Goal: Task Accomplishment & Management: Use online tool/utility

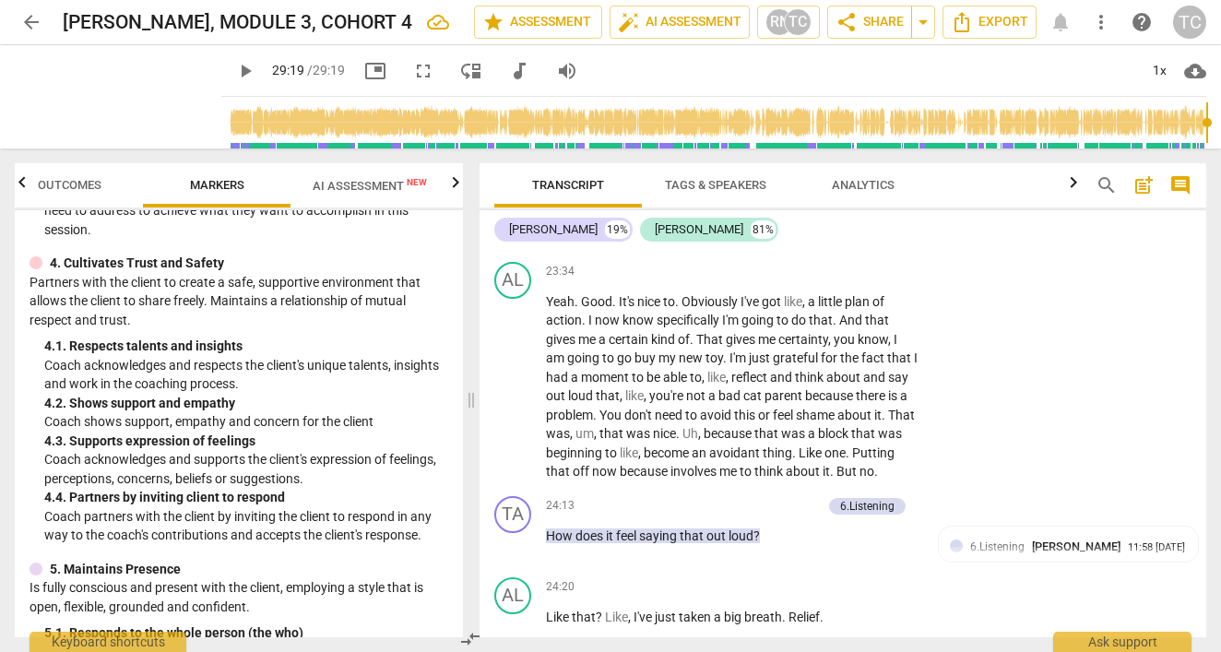
scroll to position [677, 0]
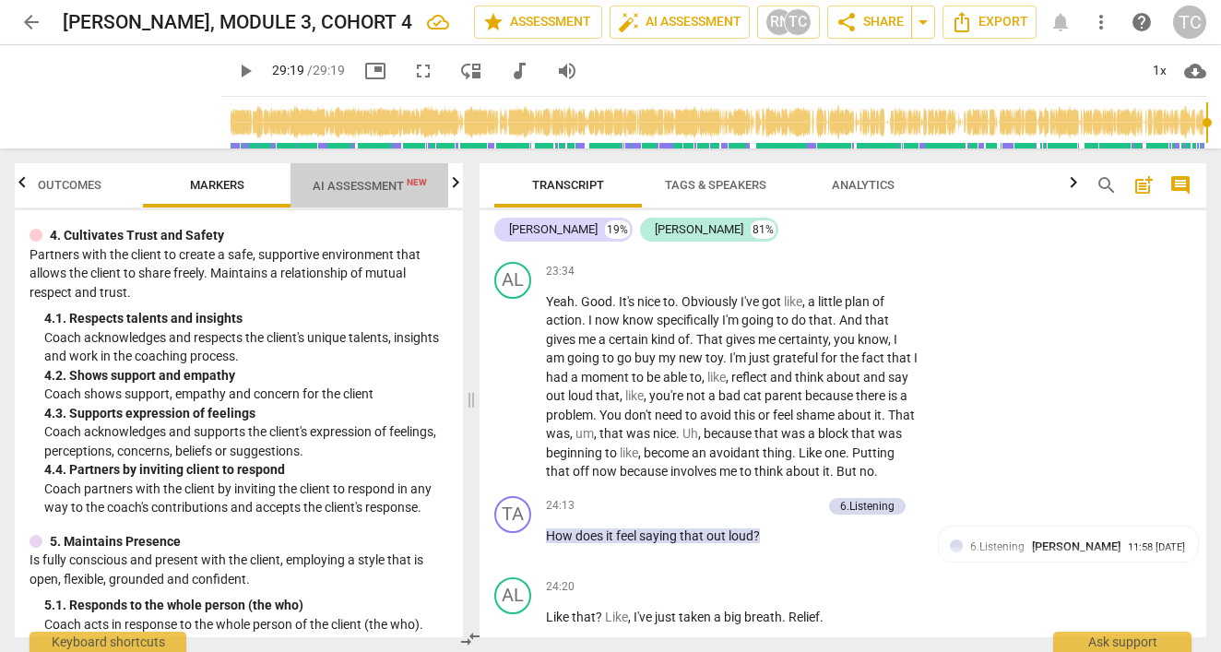
click at [349, 182] on span "AI Assessment New" at bounding box center [370, 186] width 114 height 14
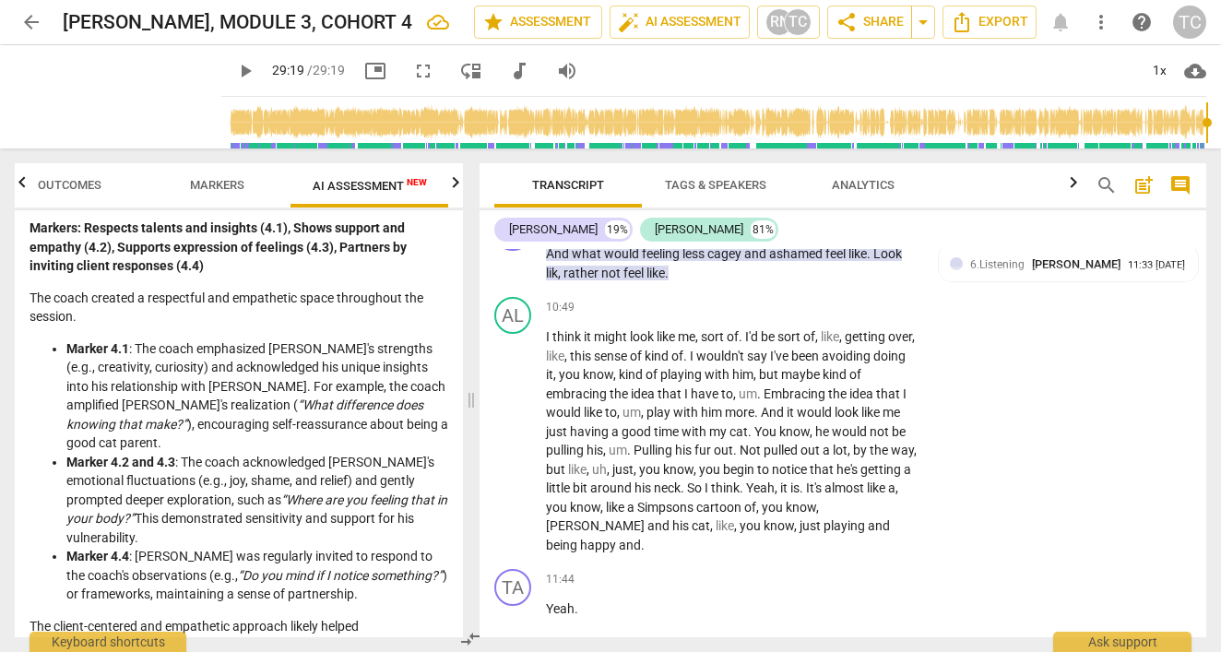
scroll to position [1603, 0]
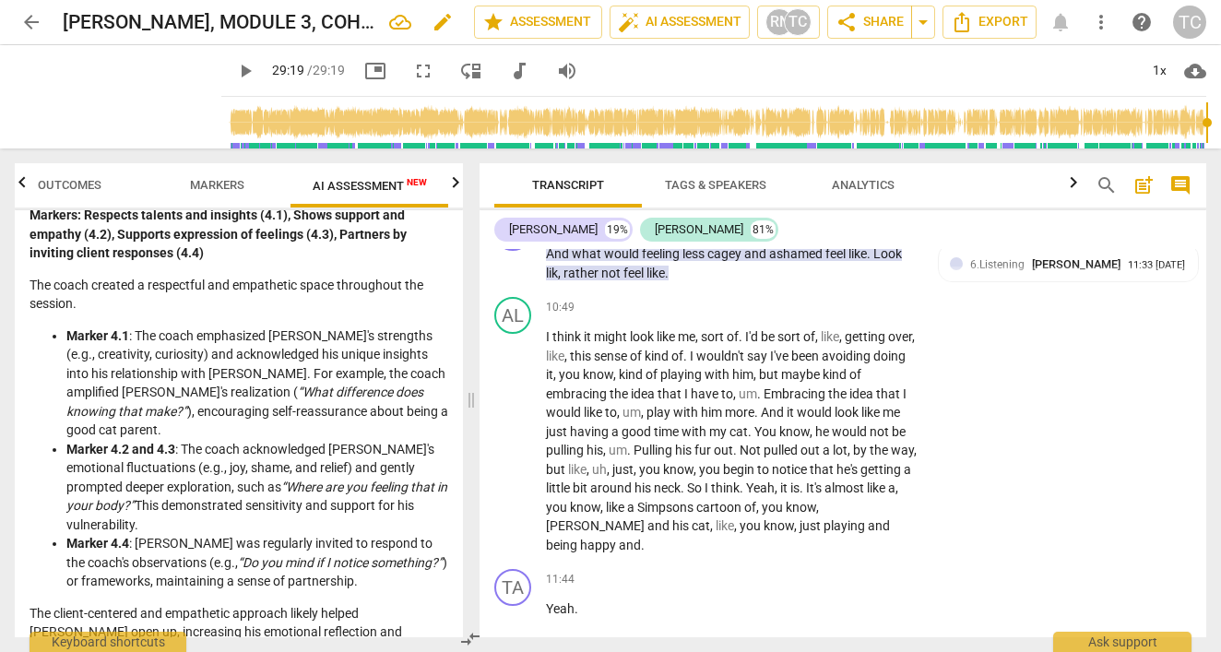
type input "1759"
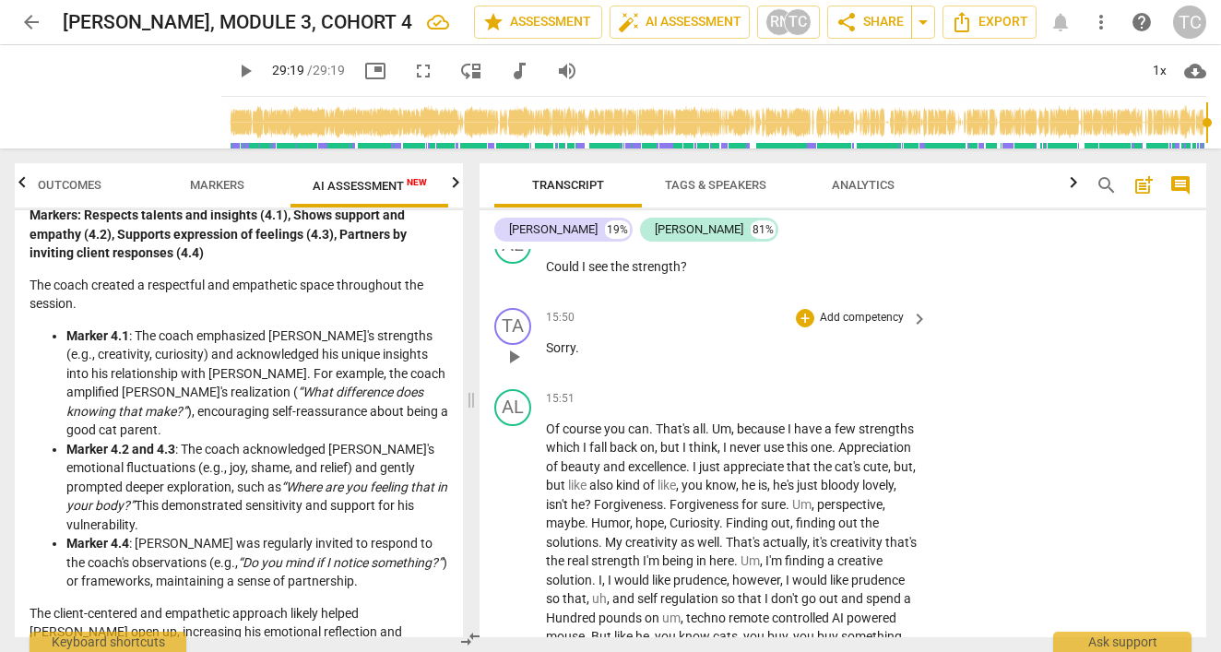
scroll to position [7896, 0]
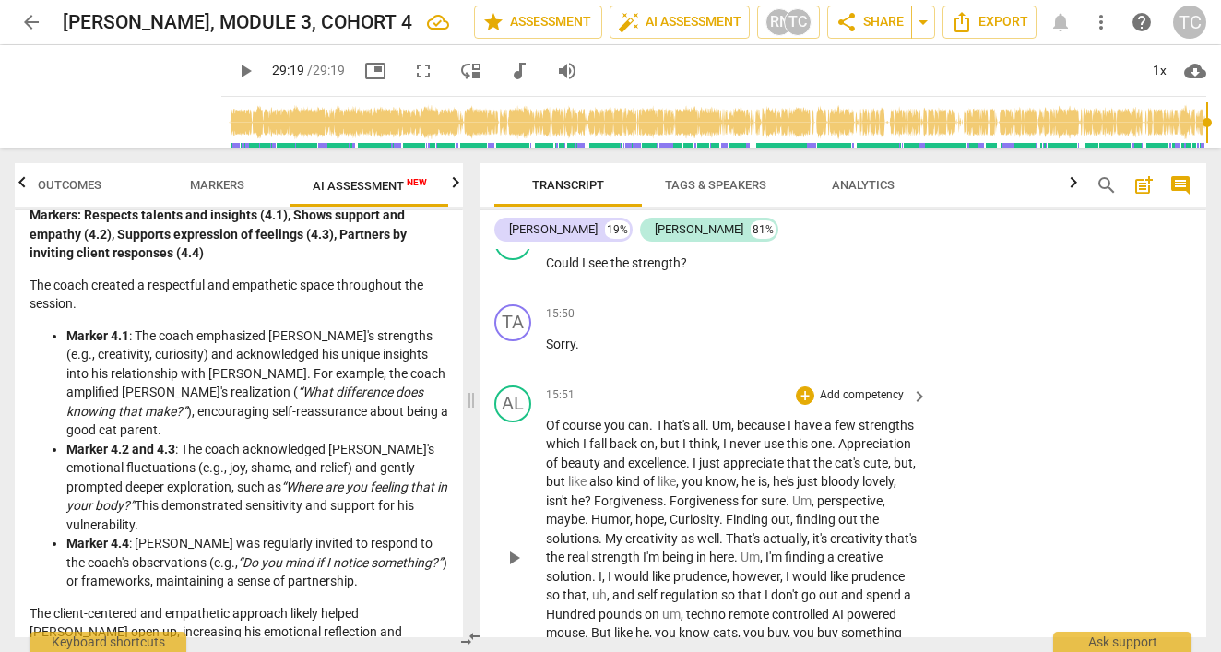
click at [654, 418] on span "." at bounding box center [652, 425] width 6 height 15
drag, startPoint x: 654, startPoint y: 347, endPoint x: 530, endPoint y: 348, distance: 123.5
click at [530, 378] on div "AL play_arrow pause 15:51 + Add competency keyboard_arrow_right Of course you c…" at bounding box center [842, 542] width 727 height 329
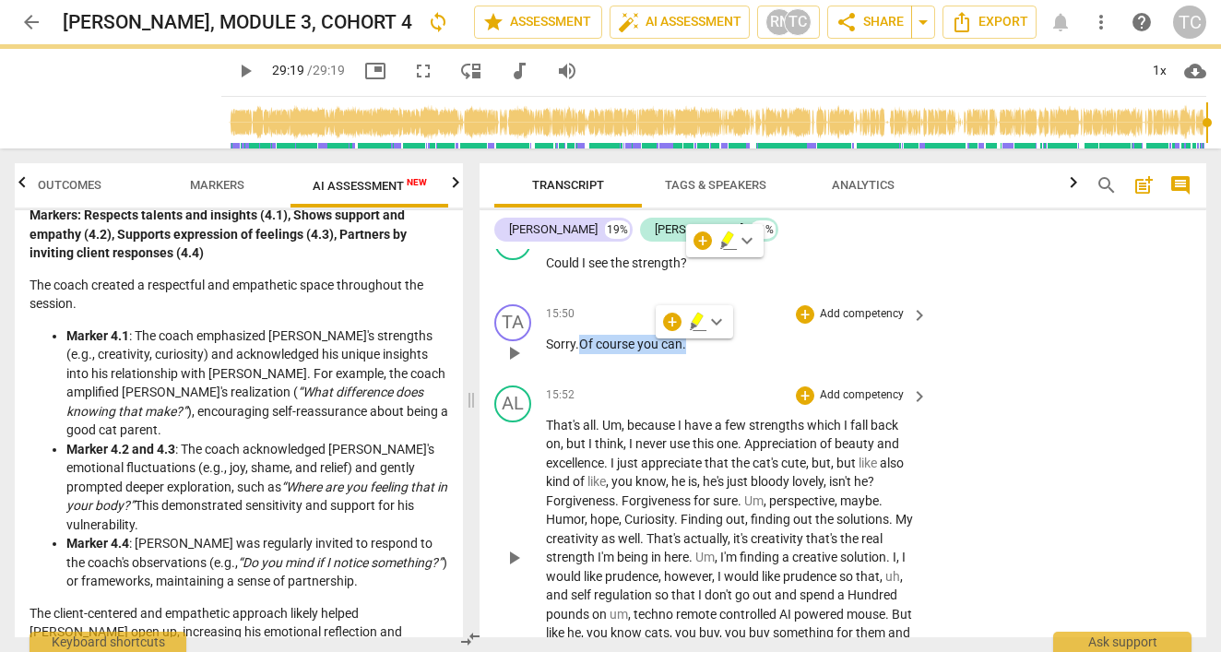
click at [588, 337] on span "Of" at bounding box center [587, 344] width 17 height 15
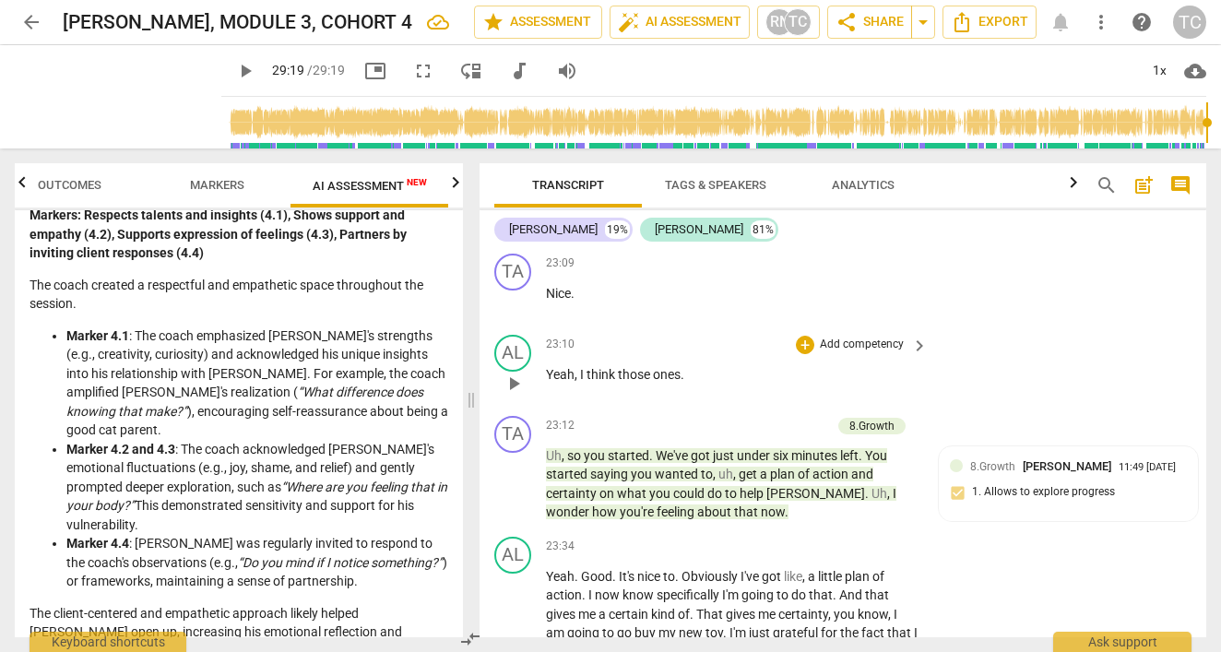
scroll to position [10170, 0]
click at [510, 471] on span "play_arrow" at bounding box center [513, 482] width 22 height 22
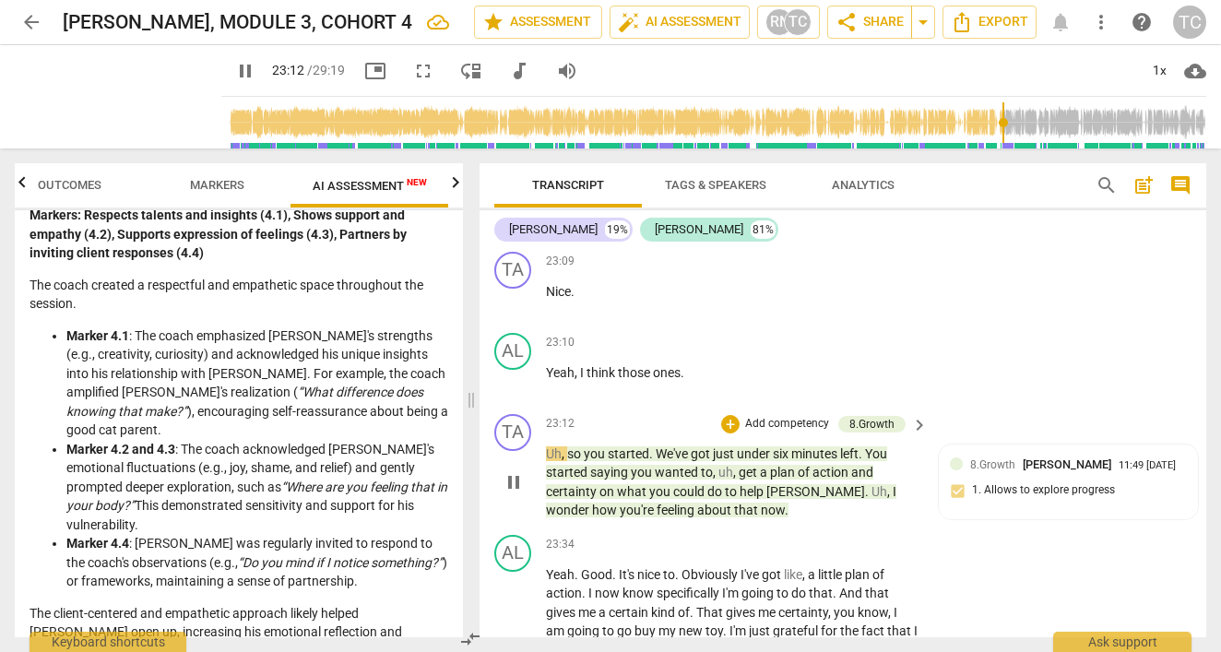
click at [556, 446] on span "Uh" at bounding box center [554, 453] width 16 height 15
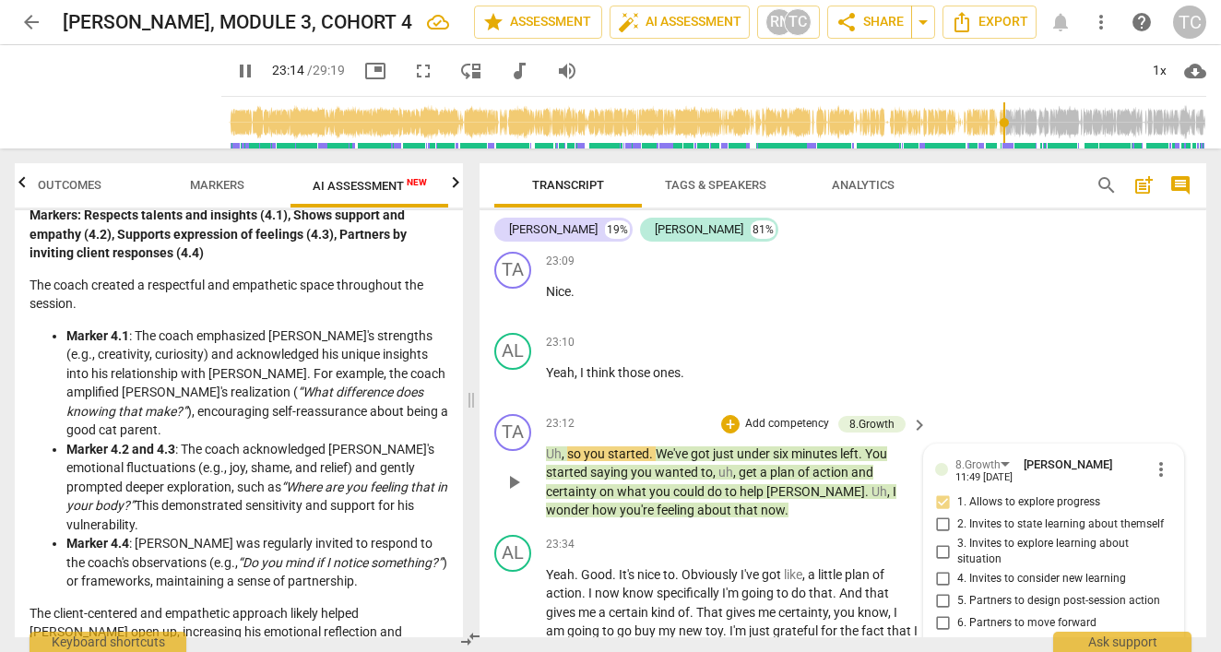
click at [556, 446] on span "Uh" at bounding box center [554, 453] width 16 height 15
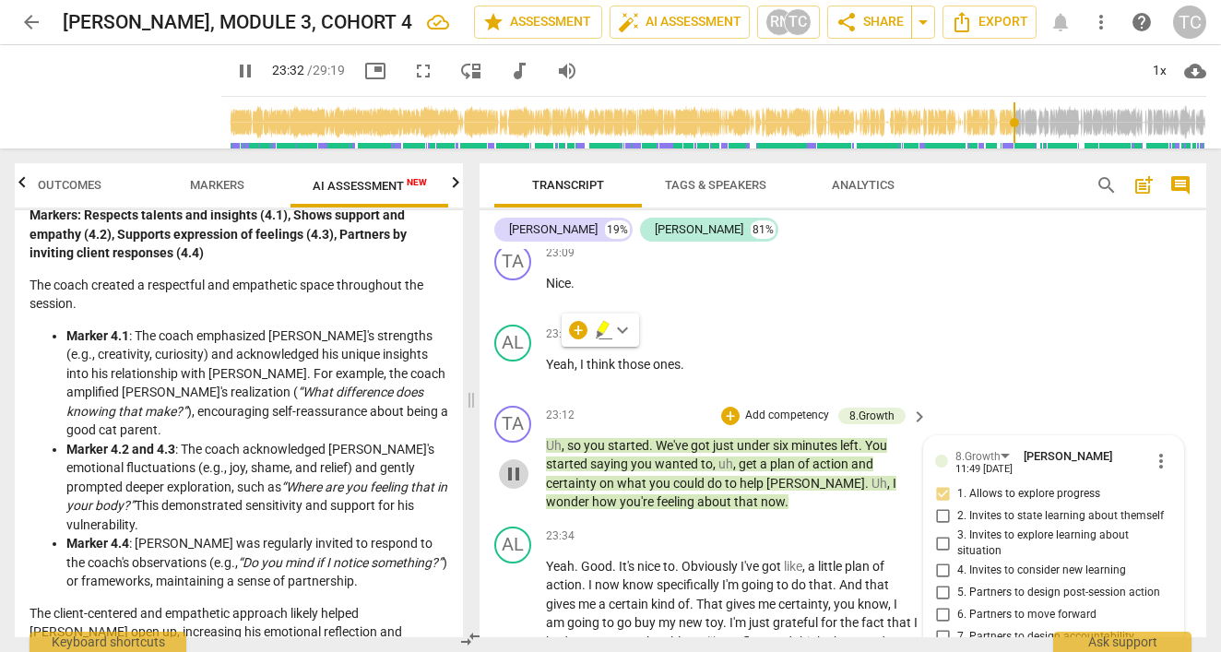
click at [511, 463] on span "pause" at bounding box center [513, 474] width 22 height 22
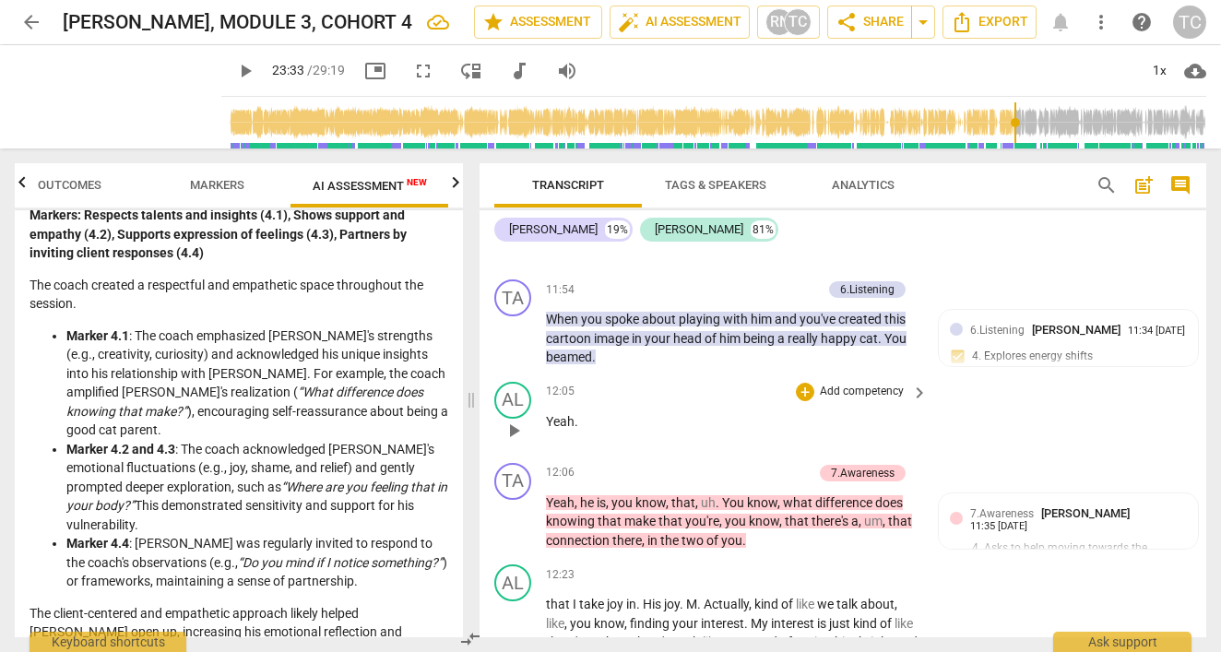
scroll to position [5973, 0]
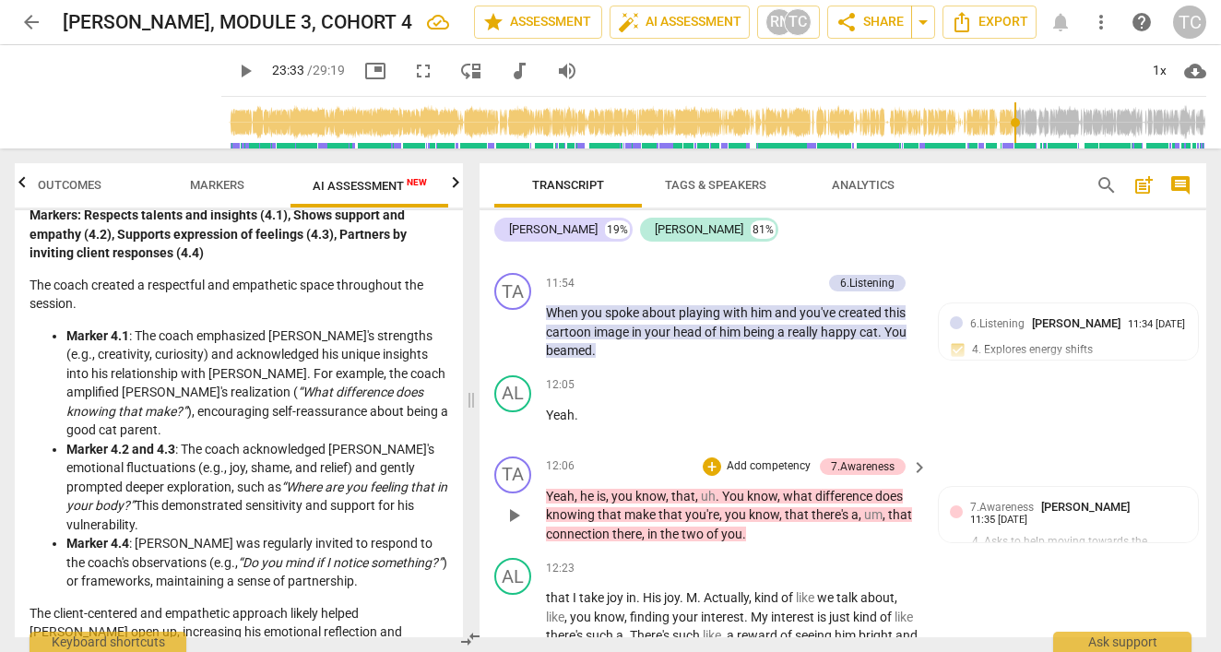
click at [716, 489] on span "." at bounding box center [718, 496] width 6 height 15
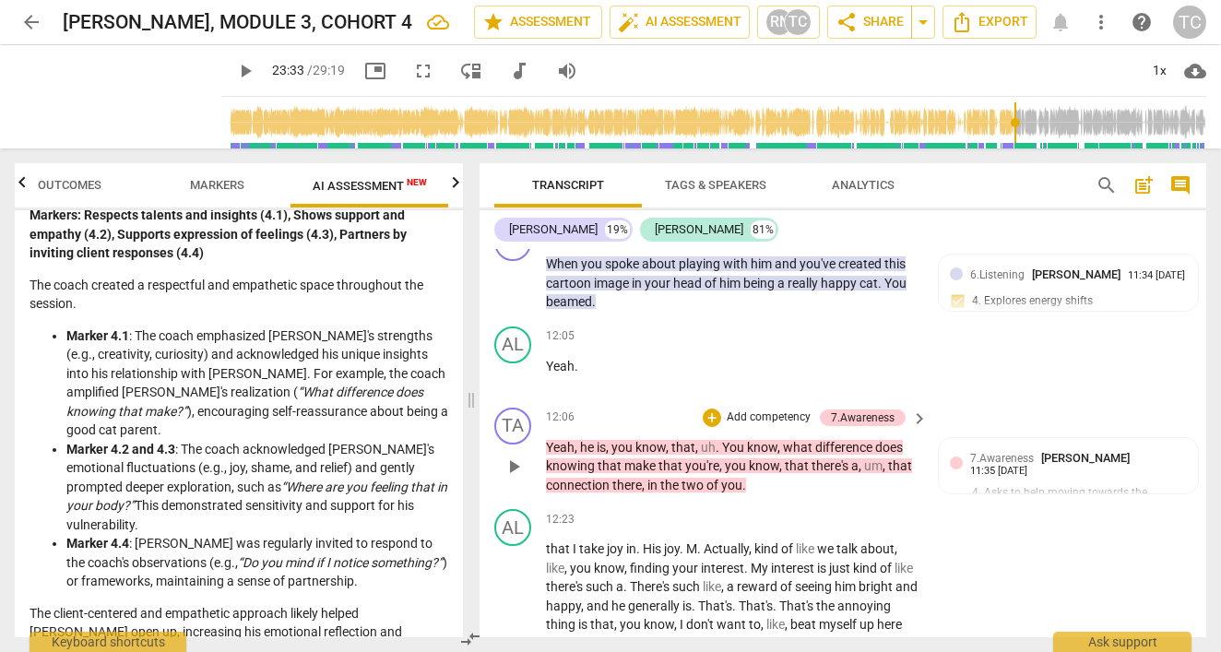
scroll to position [10, 0]
click at [517, 455] on span "play_arrow" at bounding box center [513, 466] width 22 height 22
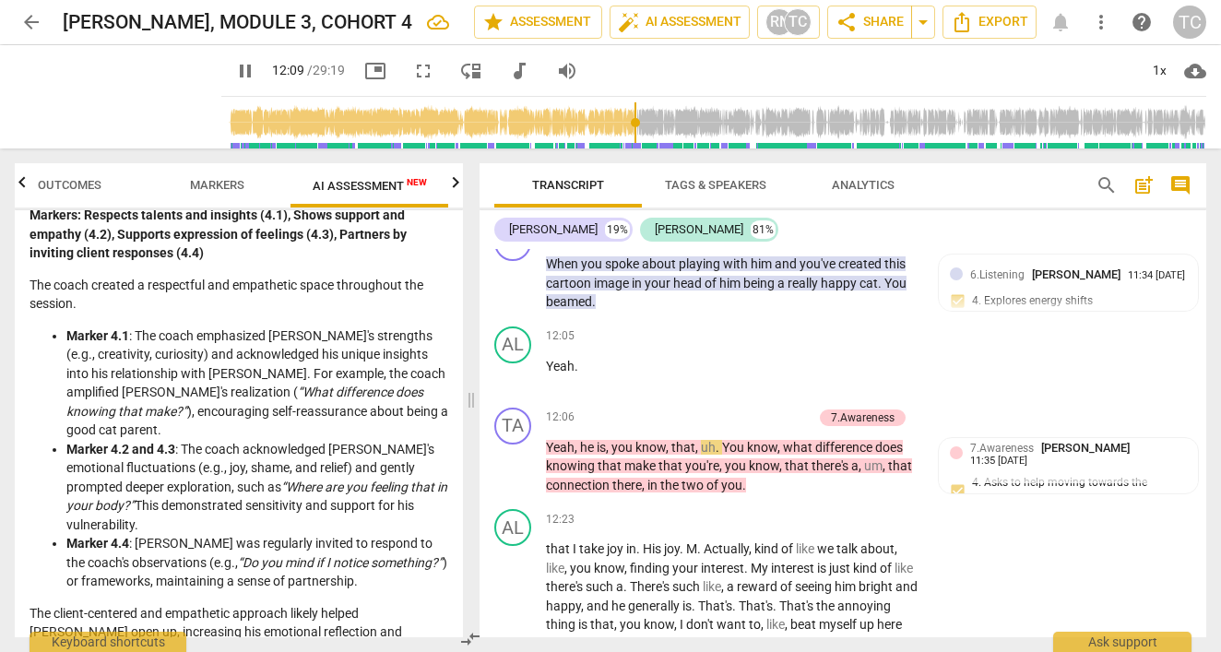
click at [717, 440] on span "." at bounding box center [718, 447] width 6 height 15
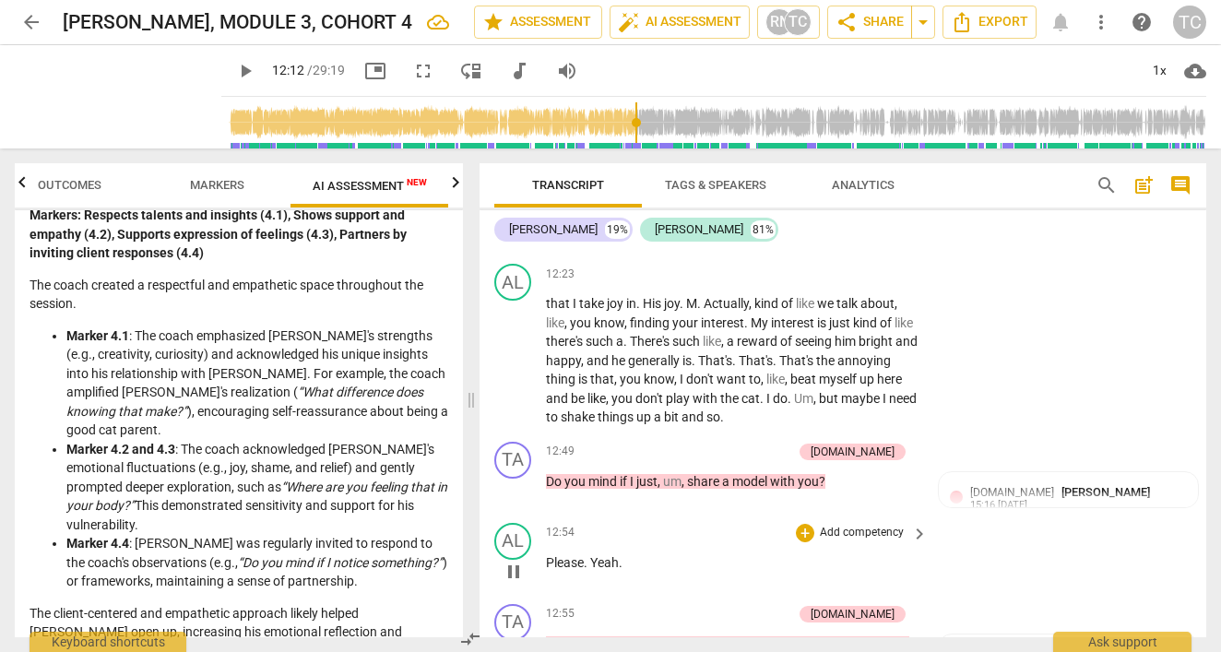
drag, startPoint x: 717, startPoint y: 405, endPoint x: 584, endPoint y: 537, distance: 187.8
click at [584, 537] on div "TA play_arrow pause 00:03 + Add competency keyboard_arrow_right Hi , [PERSON_NA…" at bounding box center [842, 443] width 727 height 388
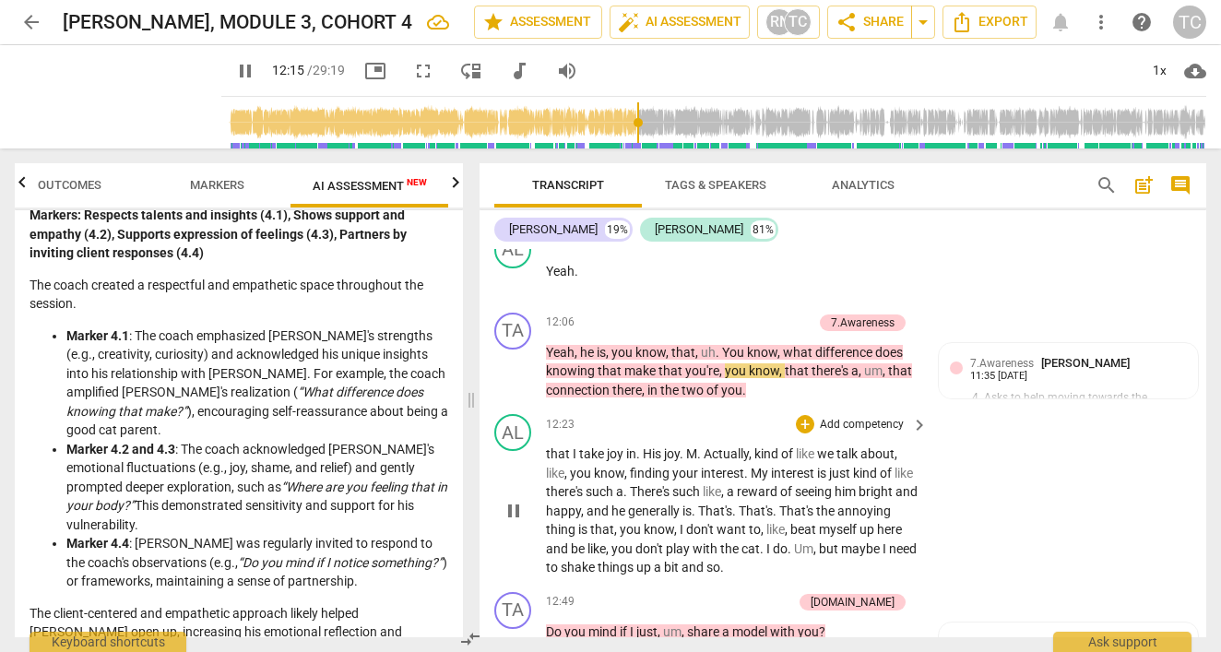
scroll to position [6045, 0]
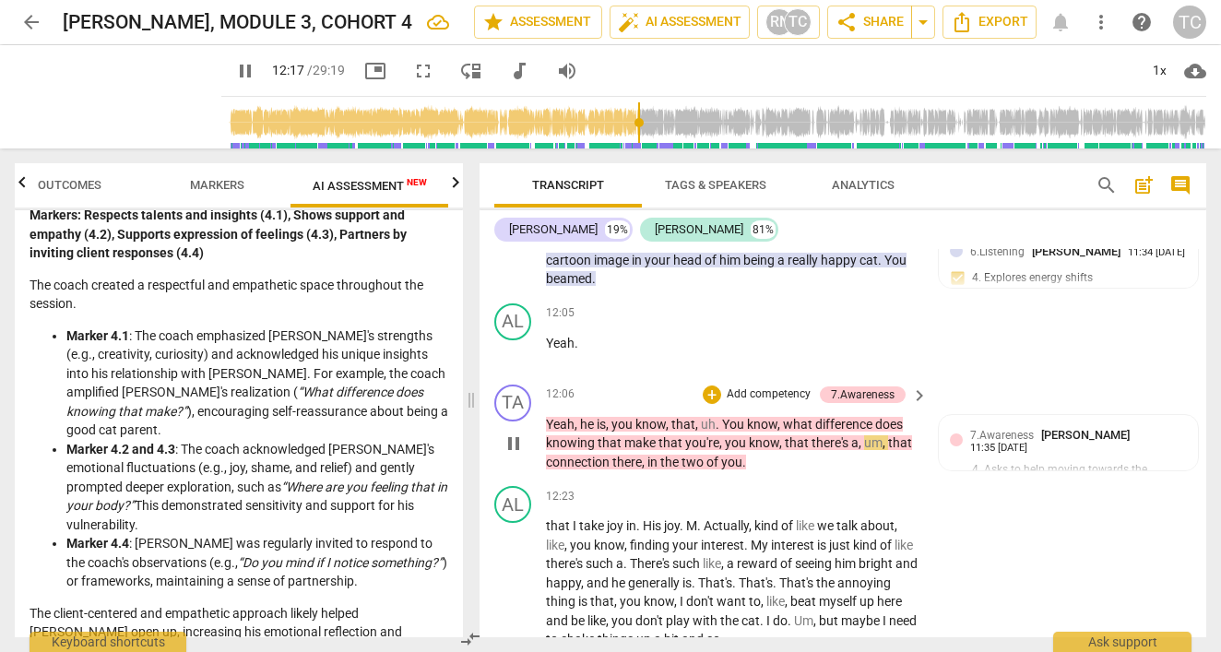
click at [509, 432] on span "pause" at bounding box center [513, 443] width 22 height 22
type input "739"
click at [703, 415] on p "Yeah , he is , you know , that , uh . You know , what difference does knowing t…" at bounding box center [732, 443] width 372 height 57
click at [717, 417] on span "." at bounding box center [718, 424] width 6 height 15
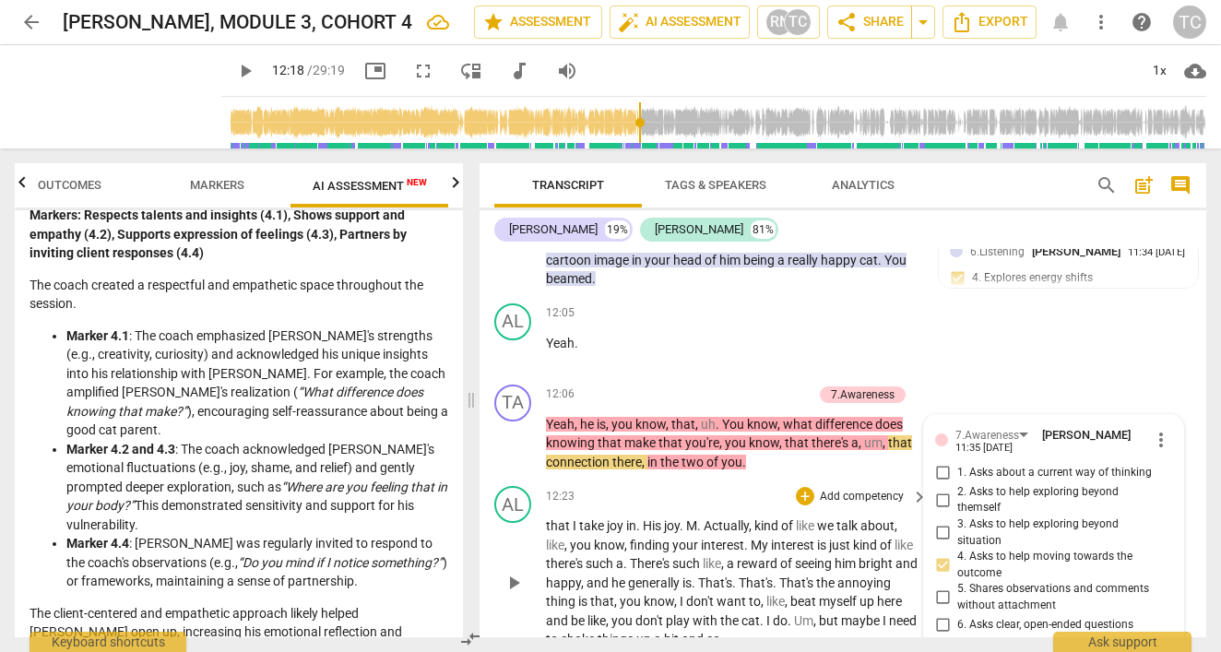
scroll to position [6267, 0]
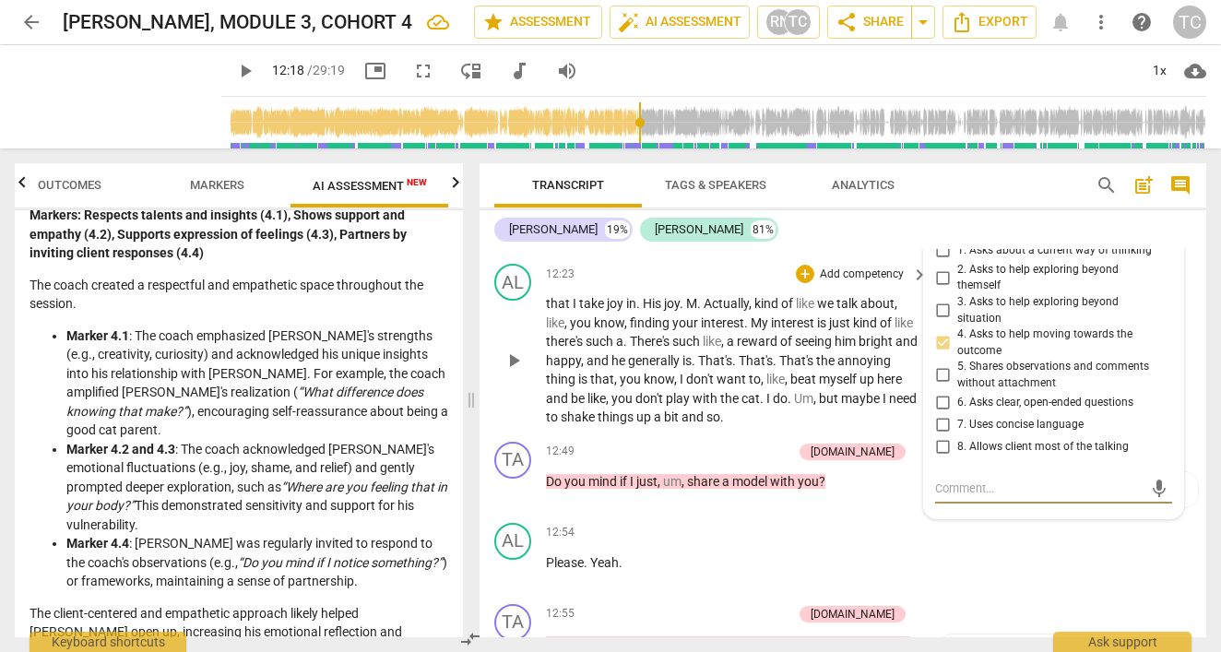
drag, startPoint x: 717, startPoint y: 382, endPoint x: 684, endPoint y: 382, distance: 33.2
click at [684, 382] on div "AL play_arrow pause 12:23 + Add competency keyboard_arrow_right that I take joy…" at bounding box center [842, 345] width 727 height 178
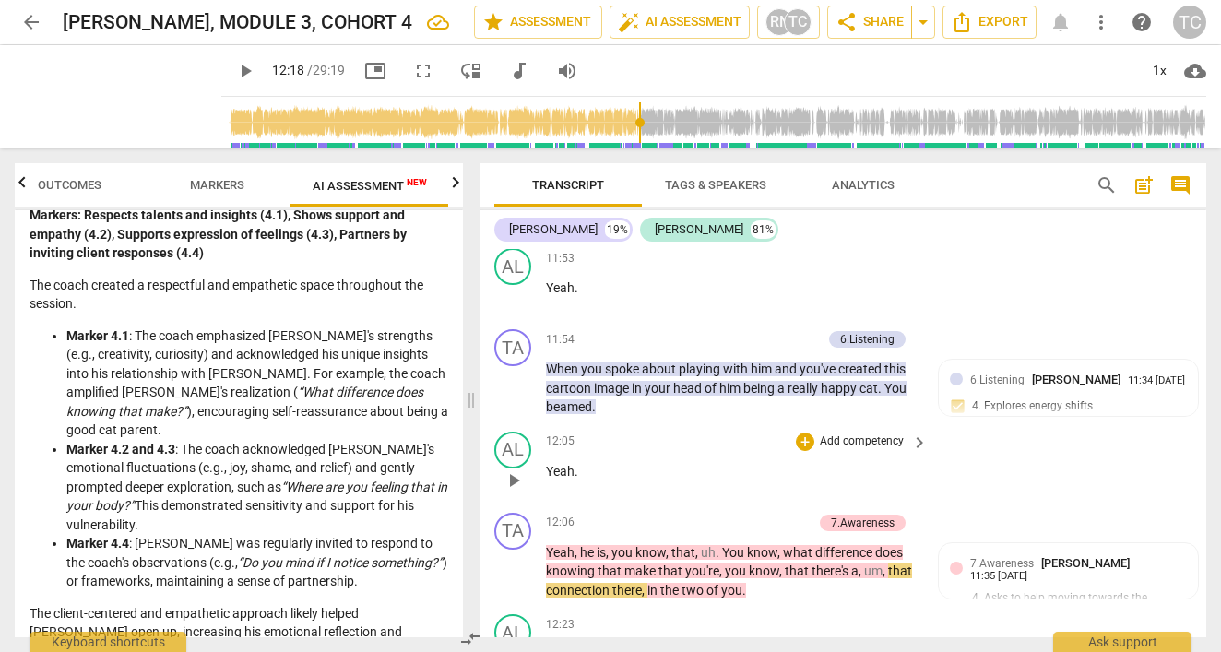
scroll to position [5919, 0]
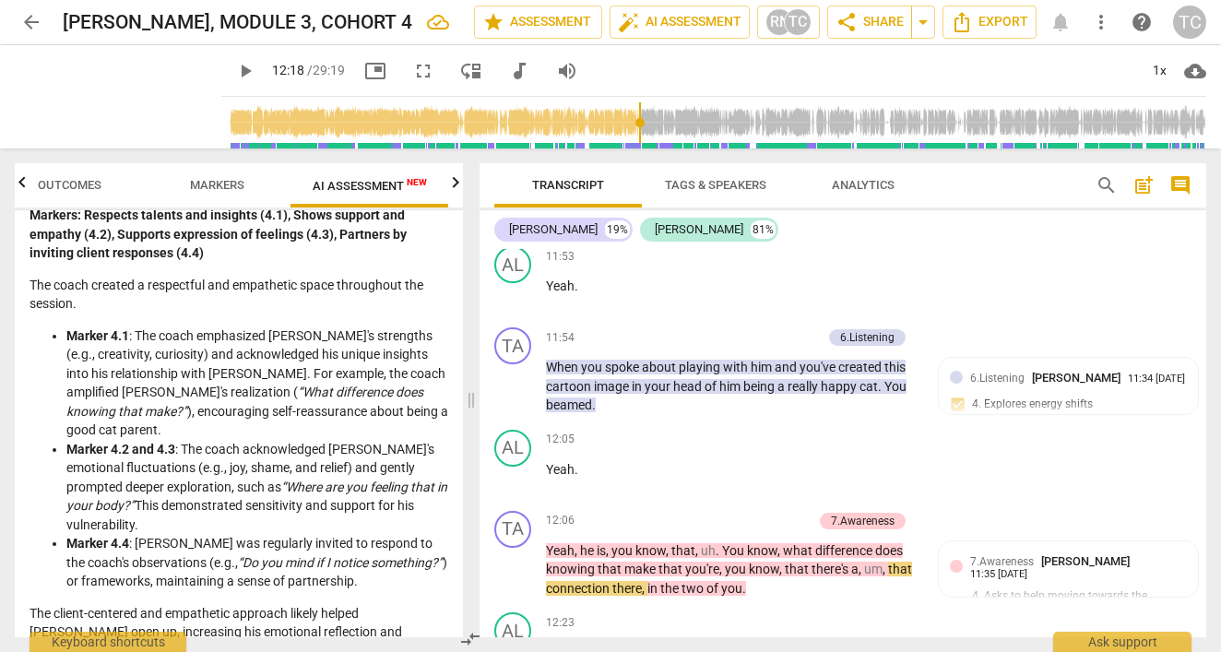
click at [722, 543] on span "You" at bounding box center [734, 550] width 25 height 15
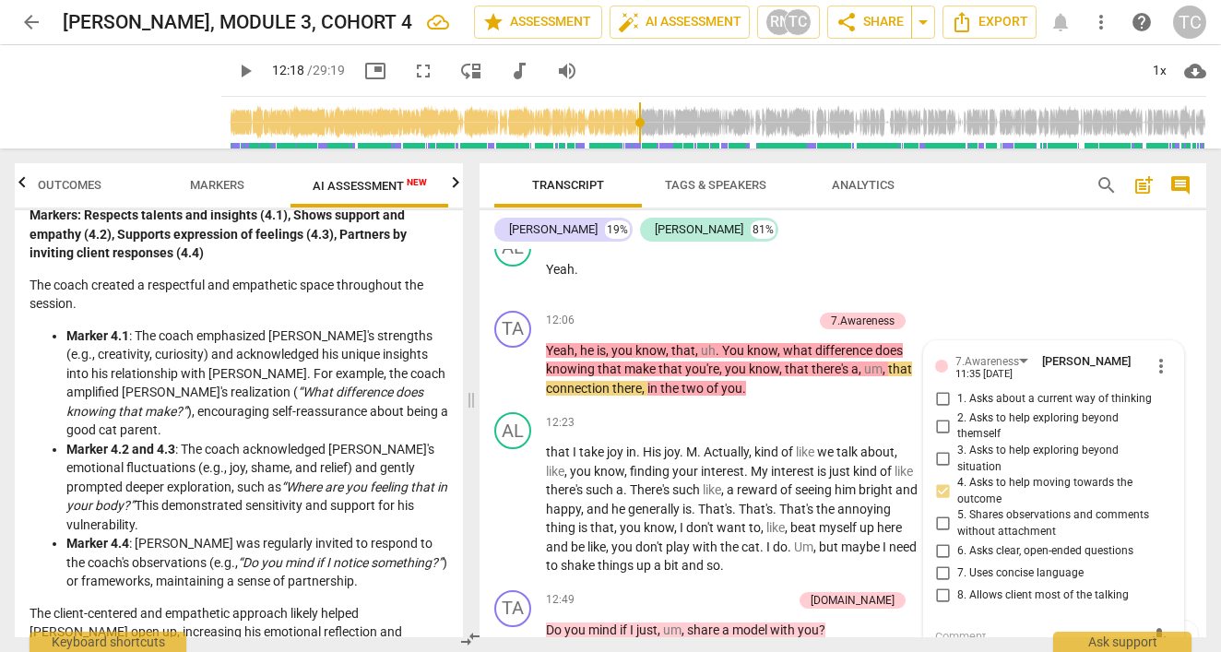
scroll to position [6097, 0]
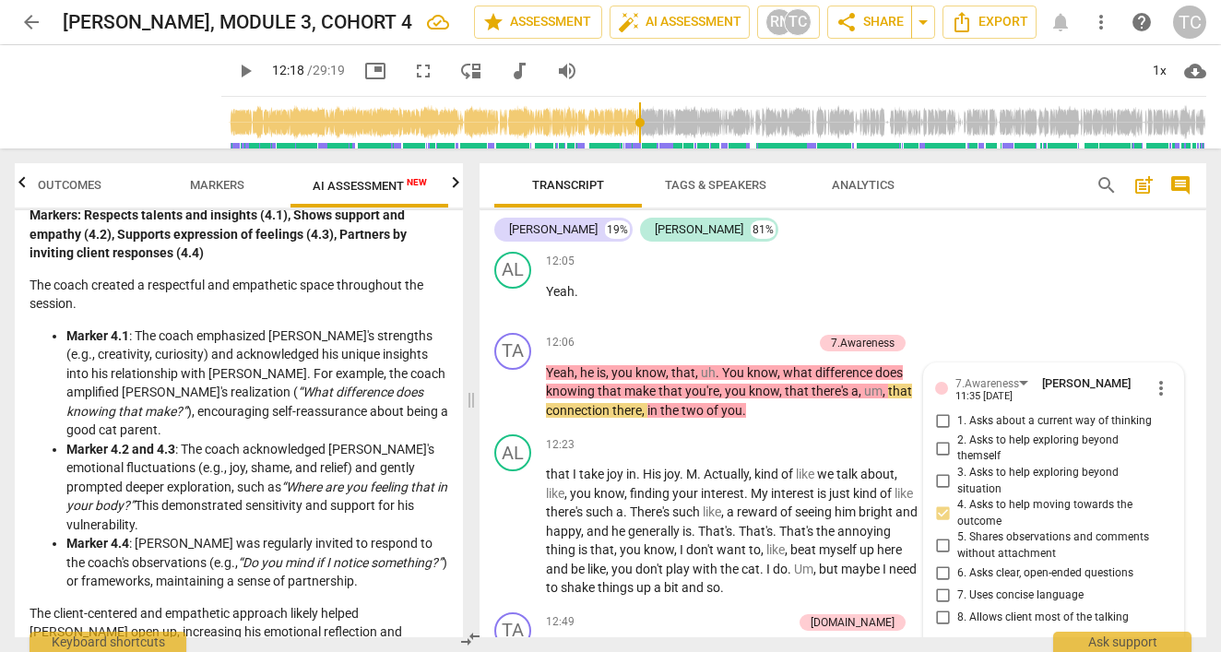
click at [668, 365] on span "," at bounding box center [669, 372] width 6 height 15
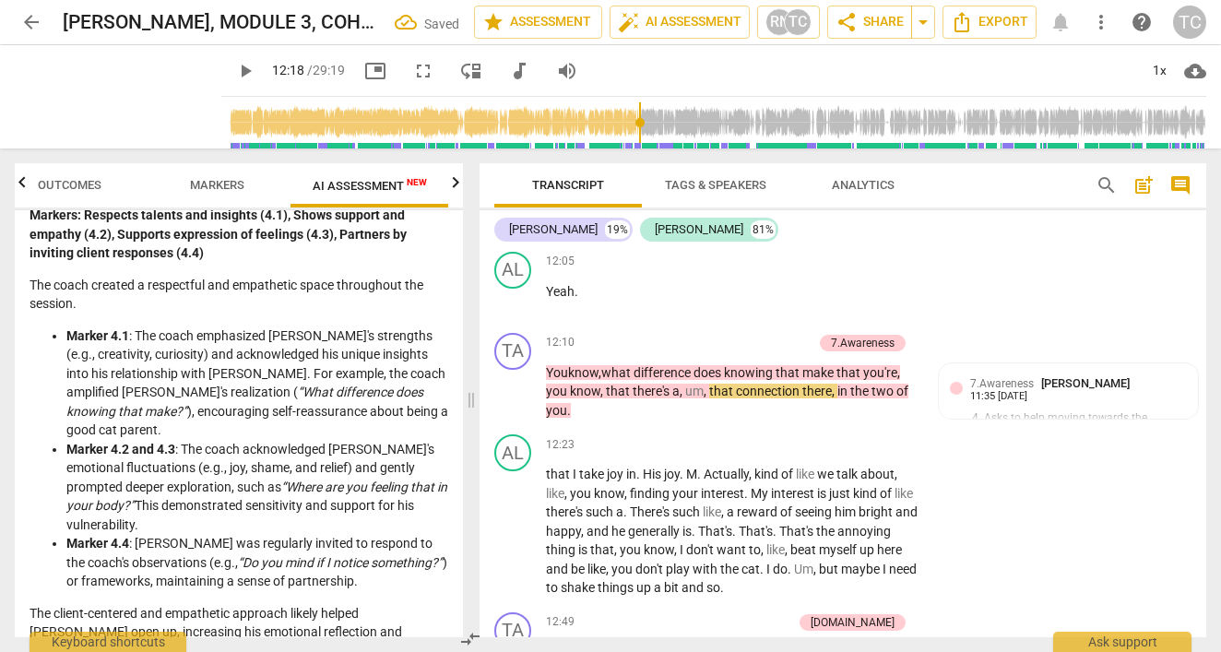
scroll to position [6048, 0]
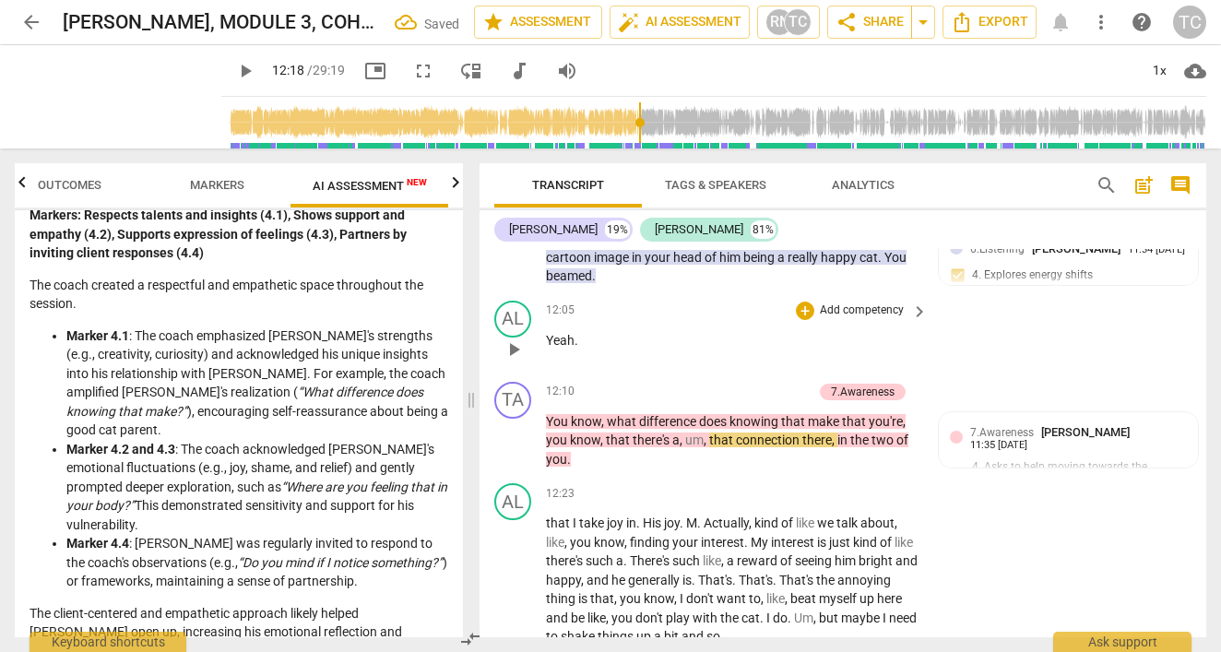
click at [584, 331] on p "Yeah ." at bounding box center [732, 340] width 372 height 19
click at [512, 430] on span "play_arrow" at bounding box center [513, 441] width 22 height 22
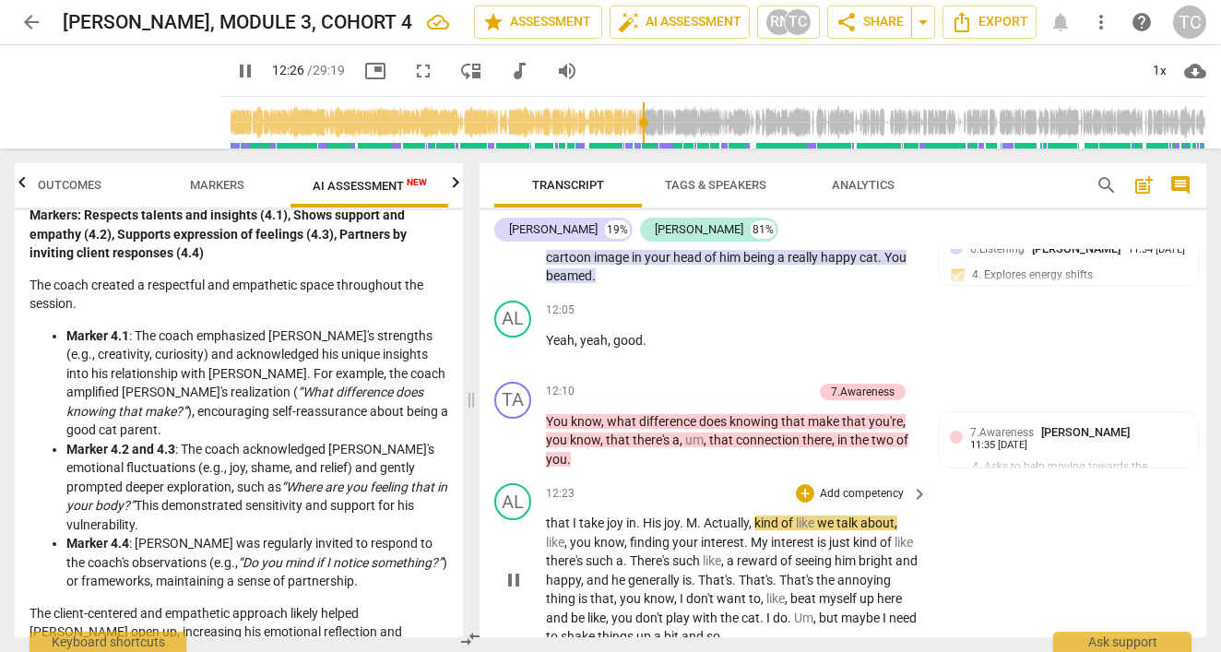
click at [549, 515] on span "that" at bounding box center [559, 522] width 27 height 15
type input "747"
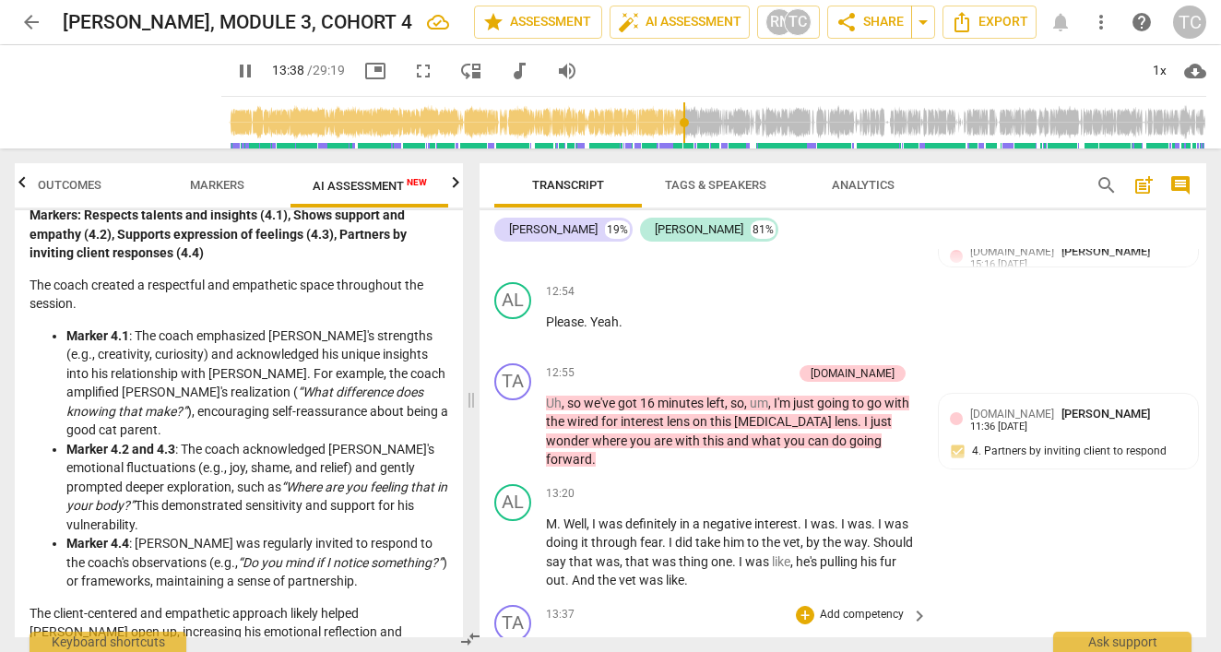
scroll to position [6910, 0]
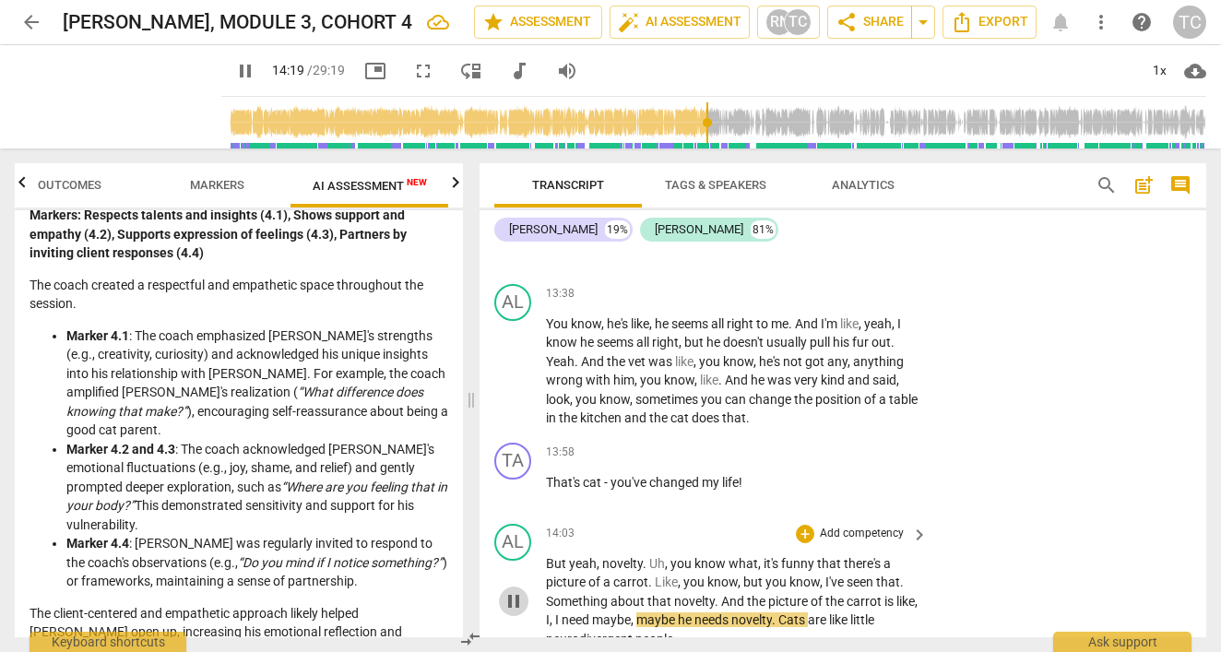
click at [514, 590] on span "pause" at bounding box center [513, 601] width 22 height 22
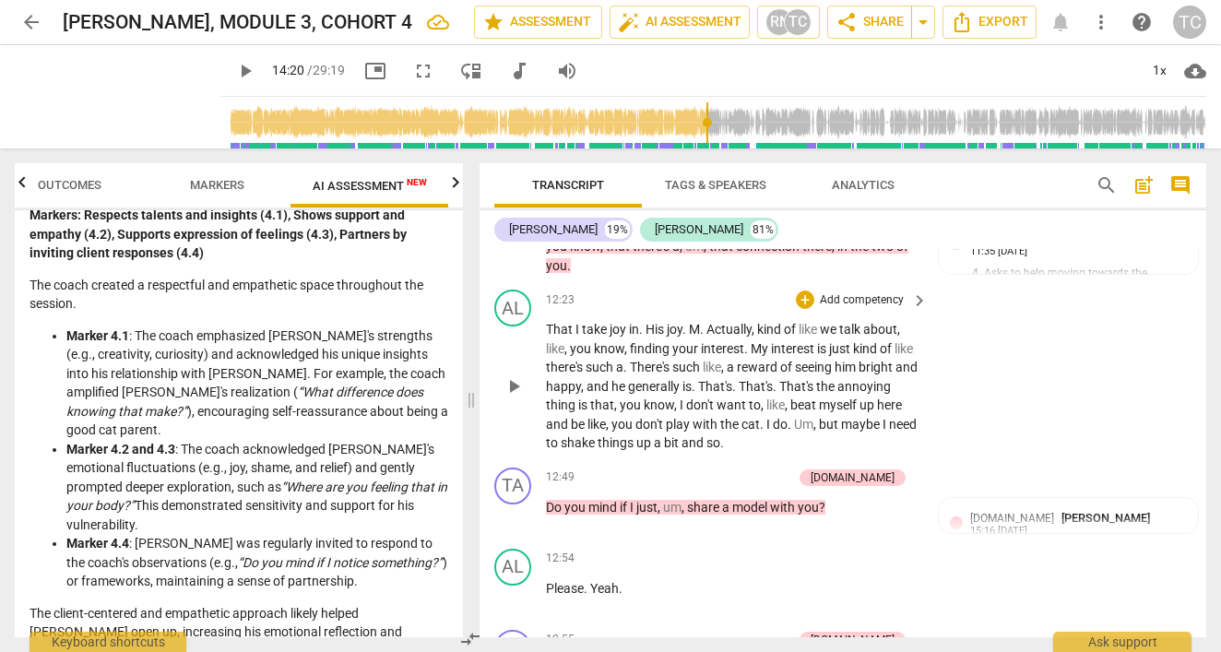
scroll to position [6148, 0]
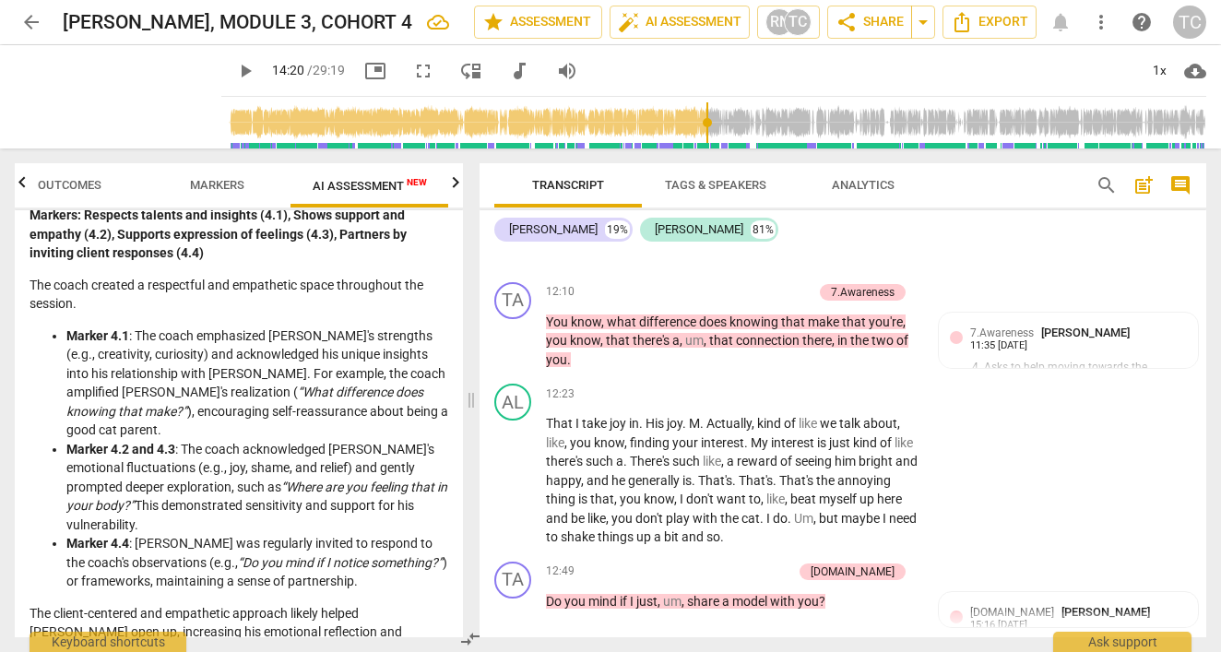
click at [877, 184] on span "Analytics" at bounding box center [863, 185] width 63 height 14
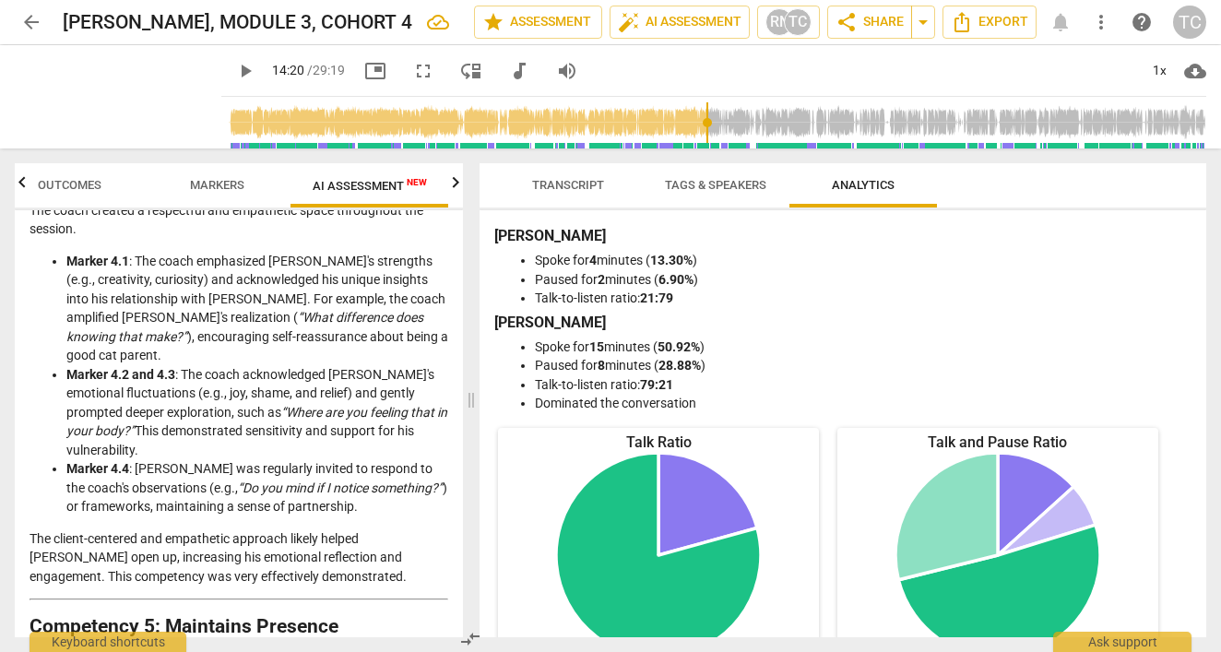
scroll to position [0, 0]
click at [585, 189] on span "Transcript" at bounding box center [568, 185] width 72 height 14
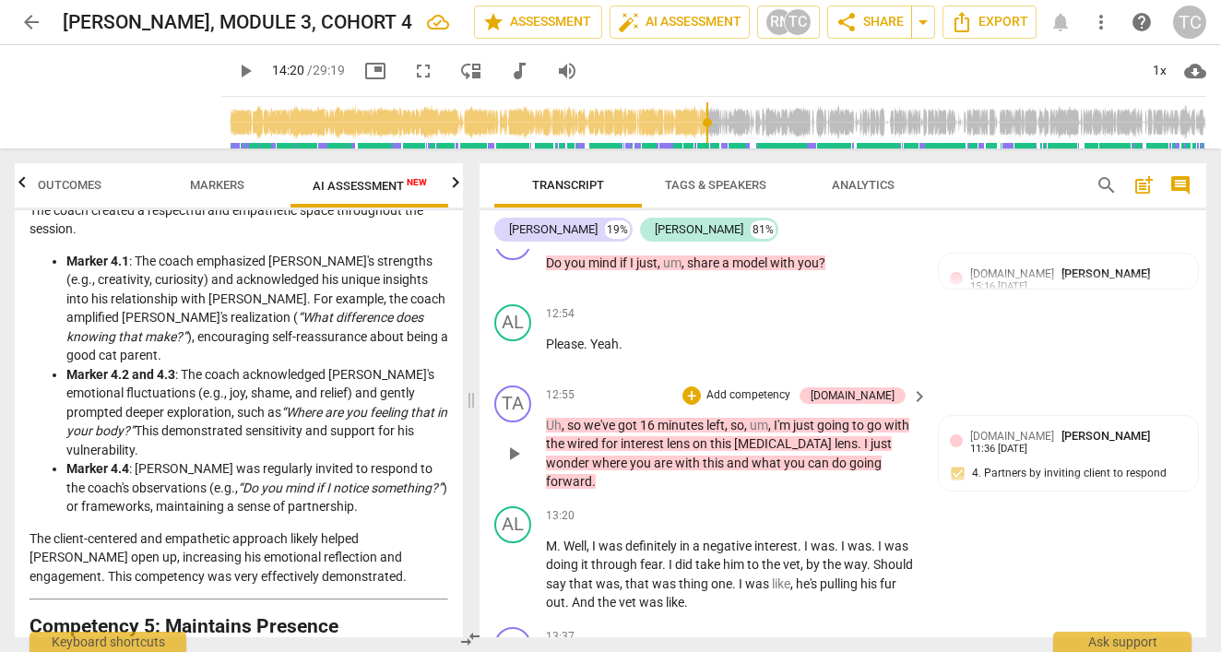
scroll to position [6496, 0]
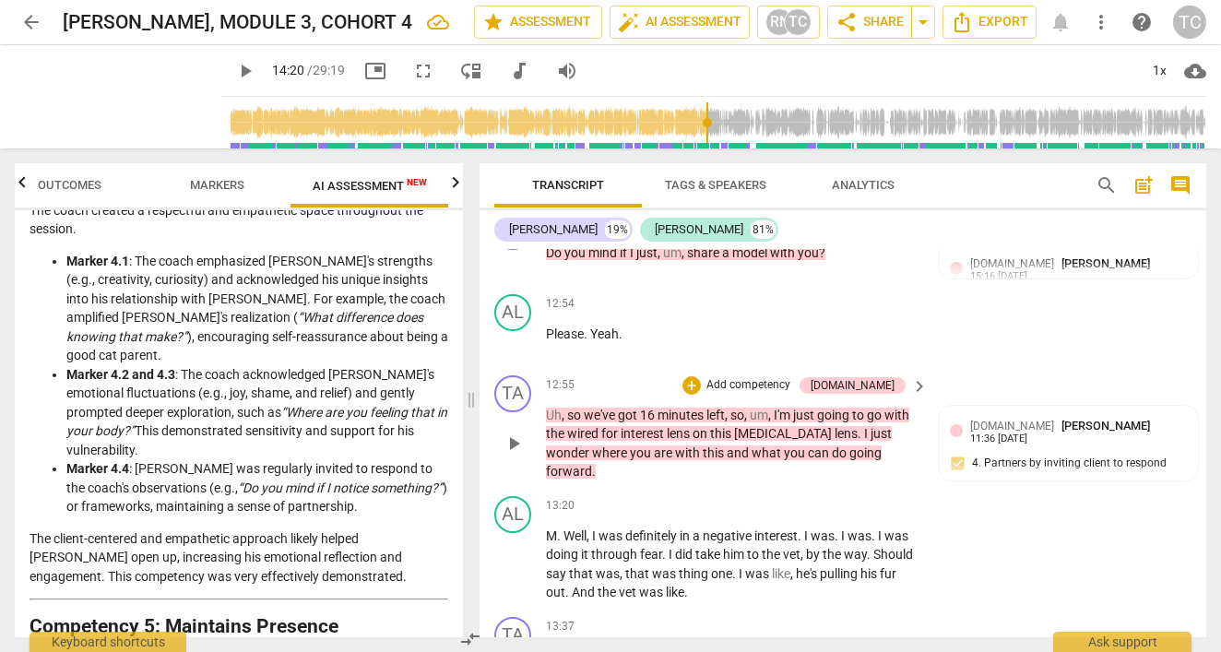
click at [514, 432] on span "play_arrow" at bounding box center [513, 443] width 22 height 22
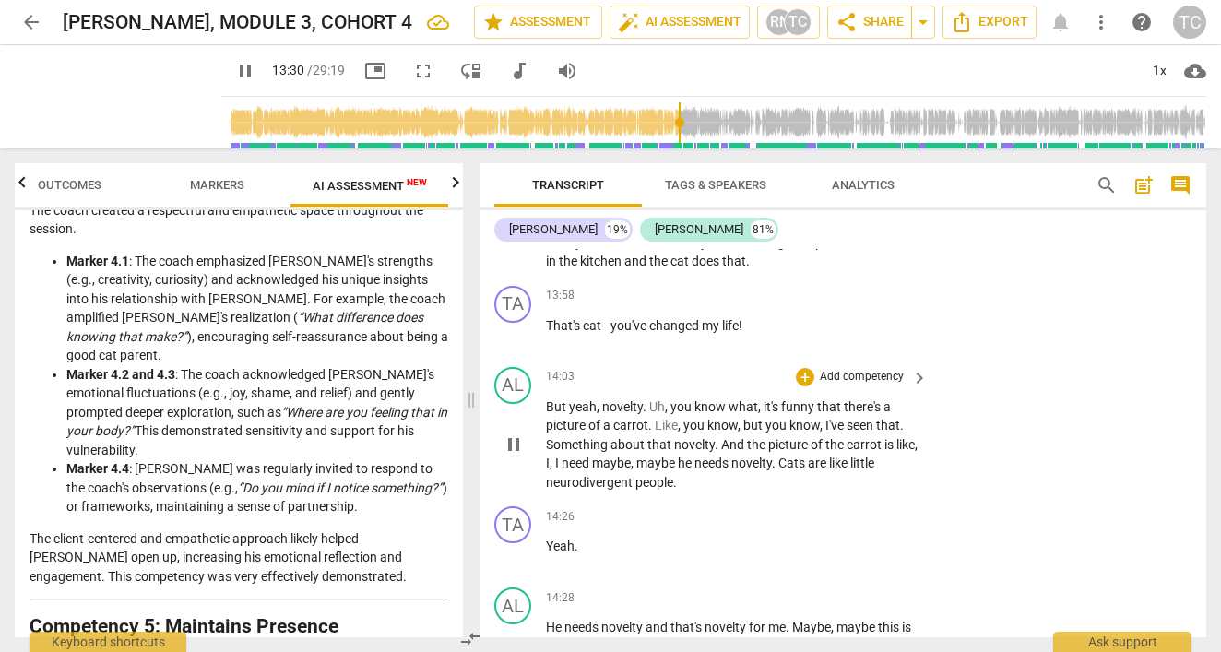
scroll to position [7080, 0]
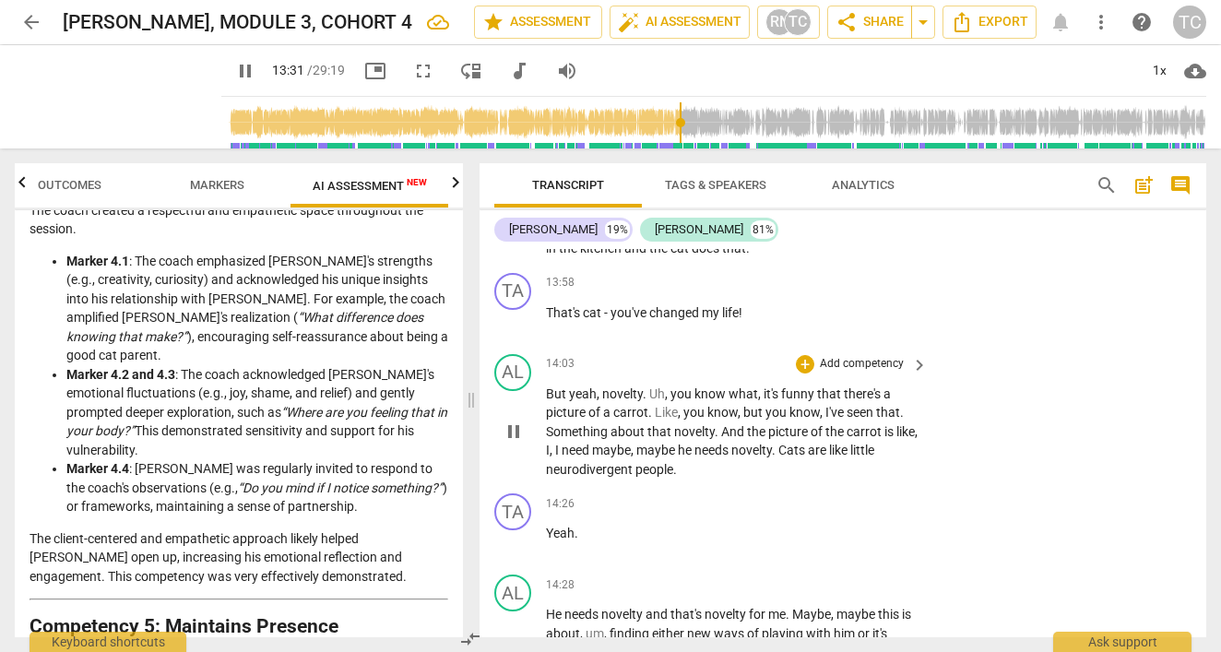
click at [552, 384] on p "But yeah , novelty . Uh , you know what , it's funny that there's a picture of …" at bounding box center [732, 431] width 372 height 95
click at [592, 443] on span "need" at bounding box center [576, 450] width 30 height 15
click at [545, 391] on div "play_arrow pause" at bounding box center [522, 432] width 47 height 83
click at [557, 424] on span "Something" at bounding box center [578, 431] width 65 height 15
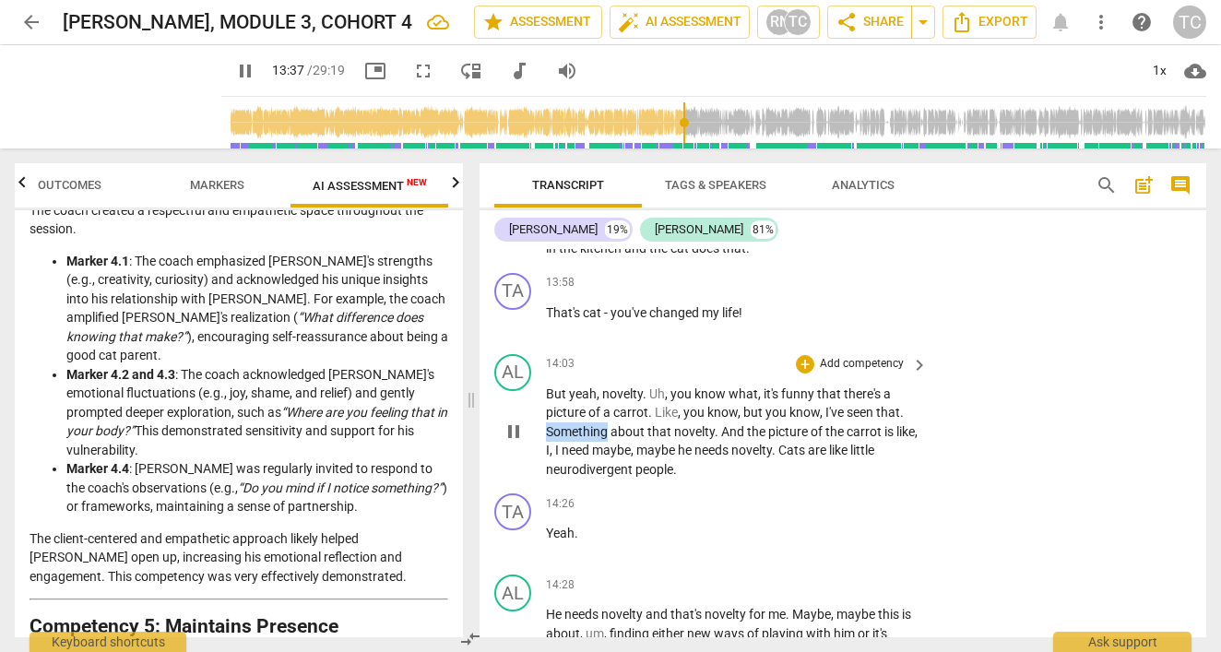
click at [557, 424] on span "Something" at bounding box center [578, 431] width 65 height 15
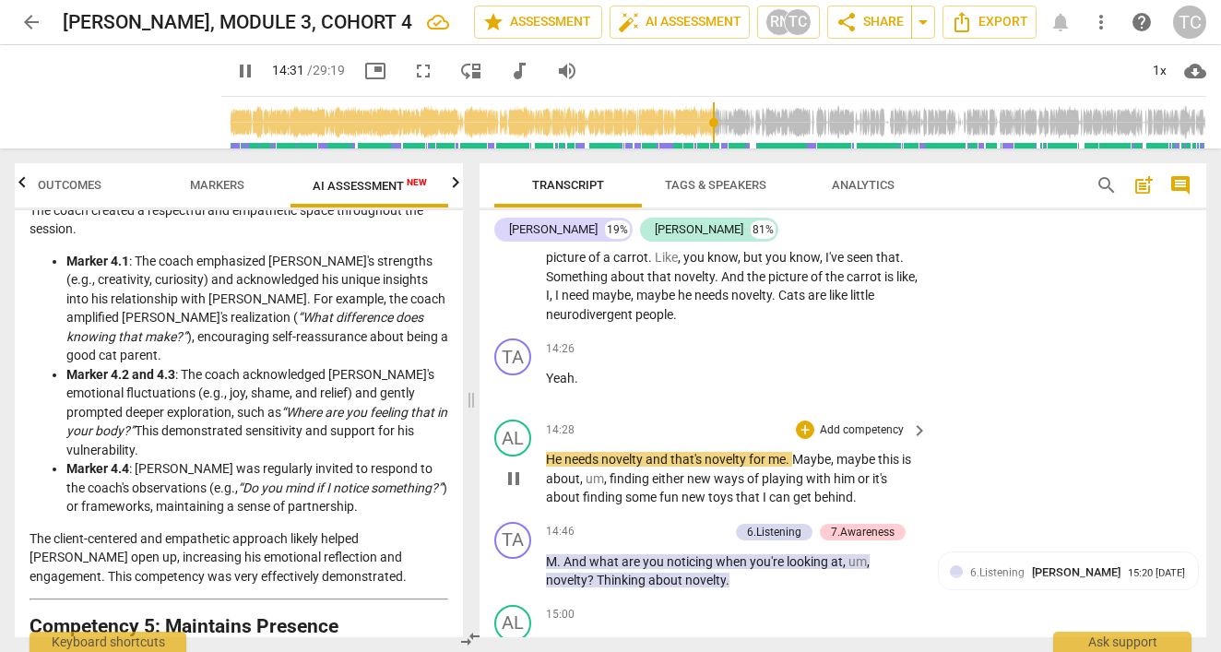
scroll to position [7236, 0]
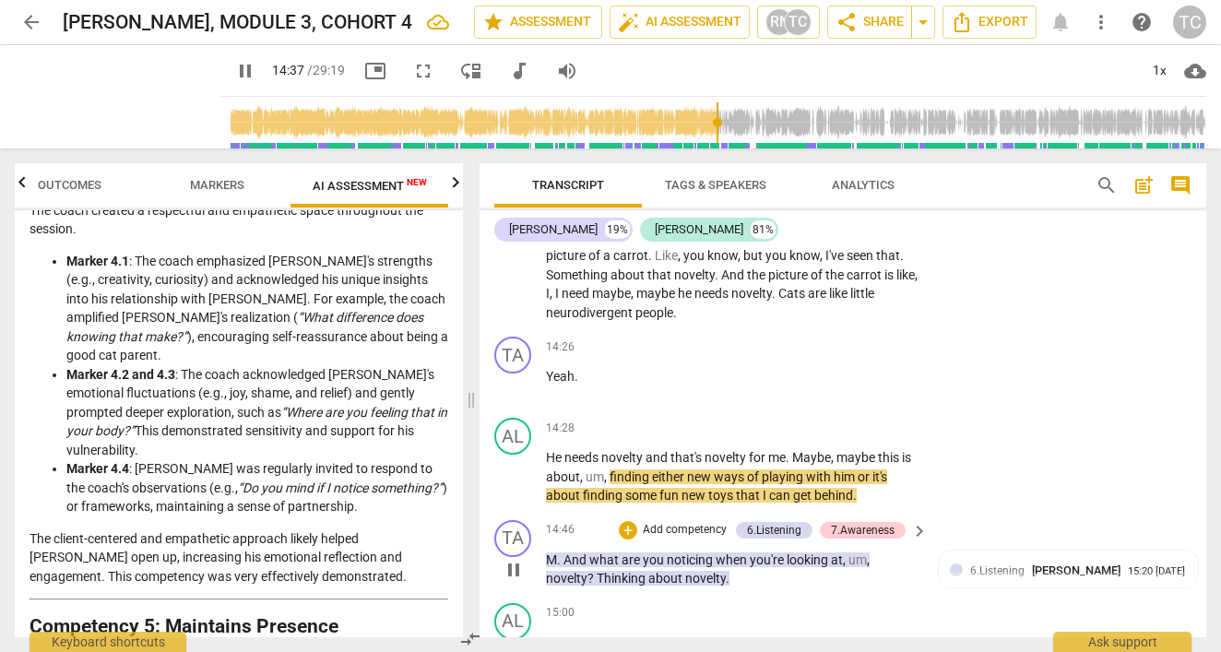
click at [514, 559] on span "pause" at bounding box center [513, 570] width 22 height 22
type input "878"
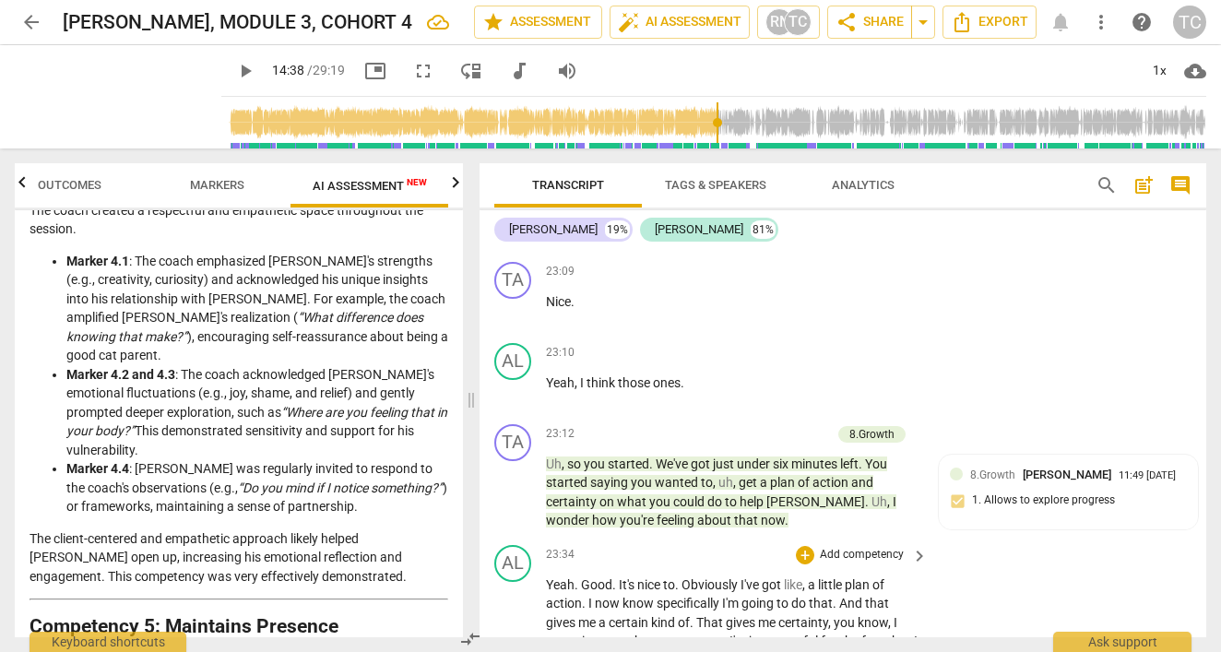
scroll to position [10159, 0]
click at [914, 425] on span "keyboard_arrow_right" at bounding box center [919, 436] width 22 height 22
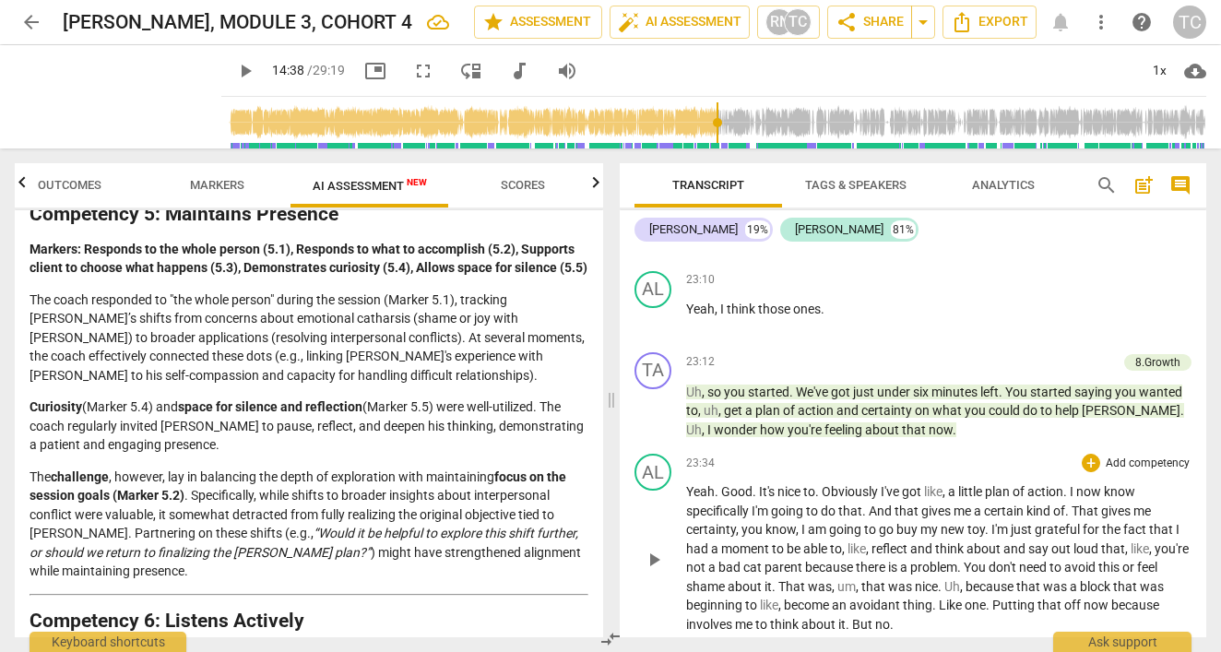
scroll to position [9141, 0]
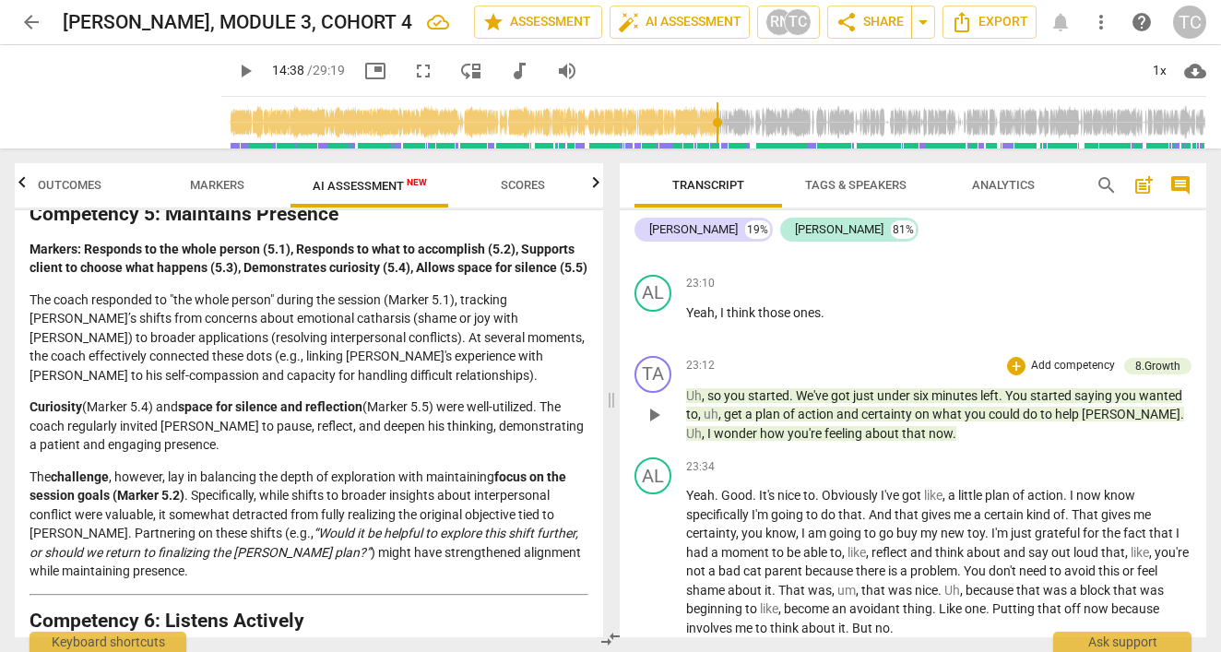
click at [1032, 358] on p "Add competency" at bounding box center [1073, 366] width 88 height 17
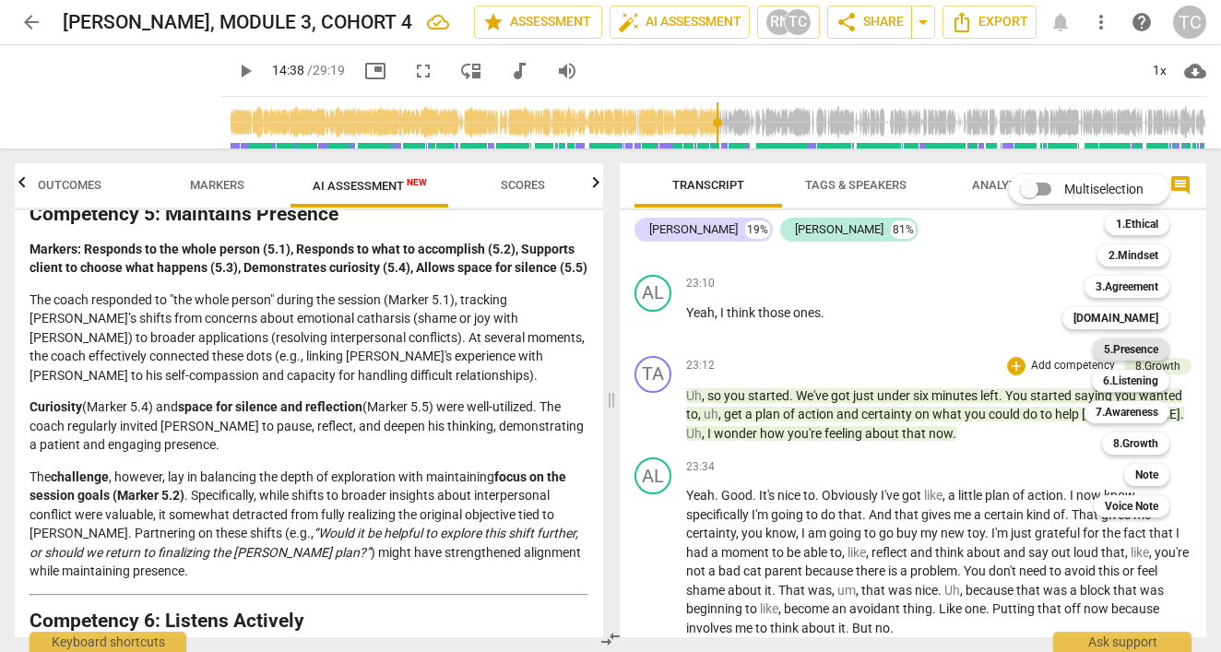
click at [1130, 350] on b "5.Presence" at bounding box center [1131, 349] width 54 height 22
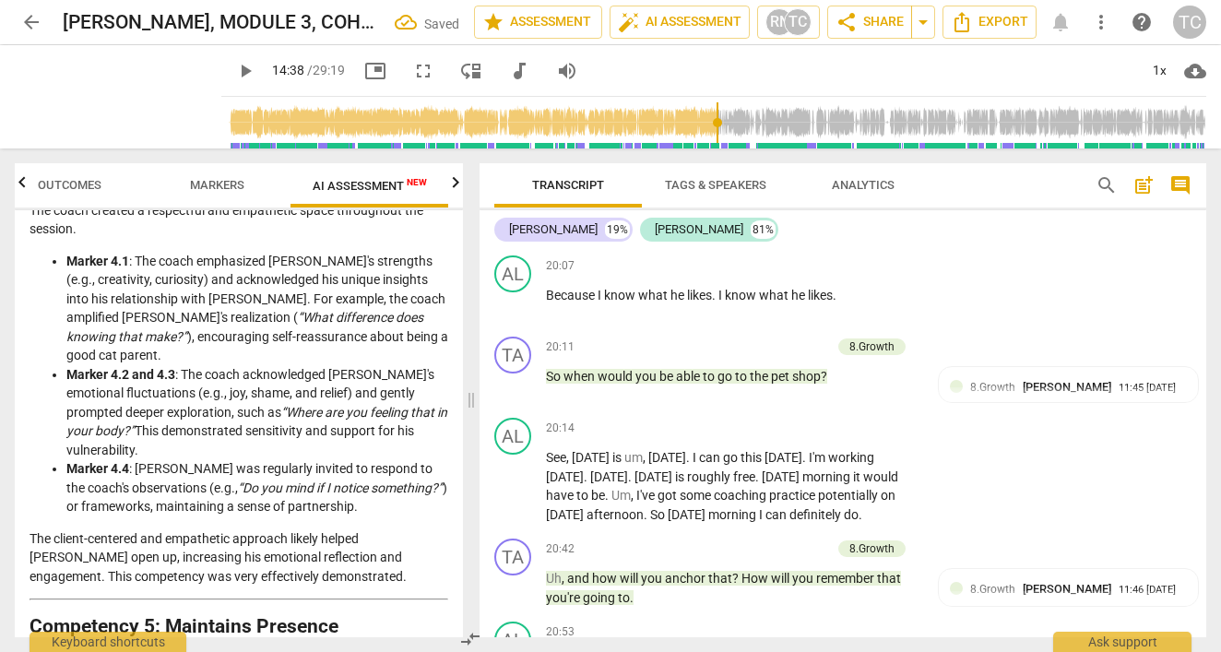
scroll to position [10296, 0]
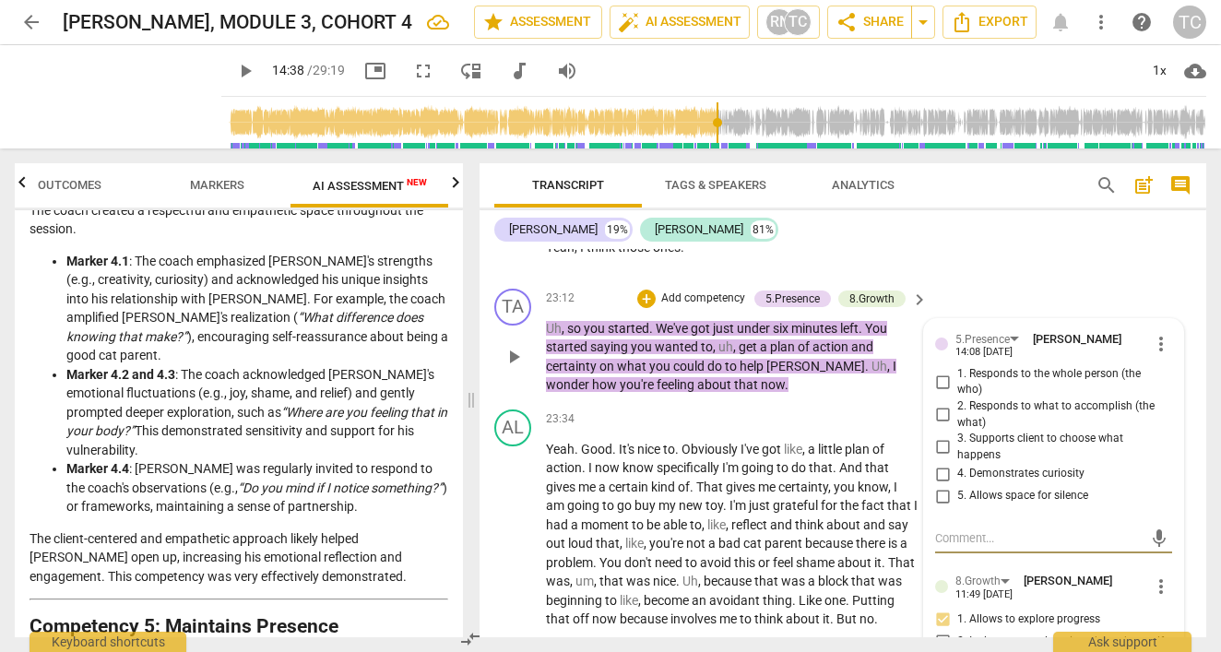
click at [942, 404] on input "2. Responds to what to accomplish (the what)" at bounding box center [942, 415] width 30 height 22
checkbox input "true"
click at [1155, 575] on span "more_vert" at bounding box center [1161, 586] width 22 height 22
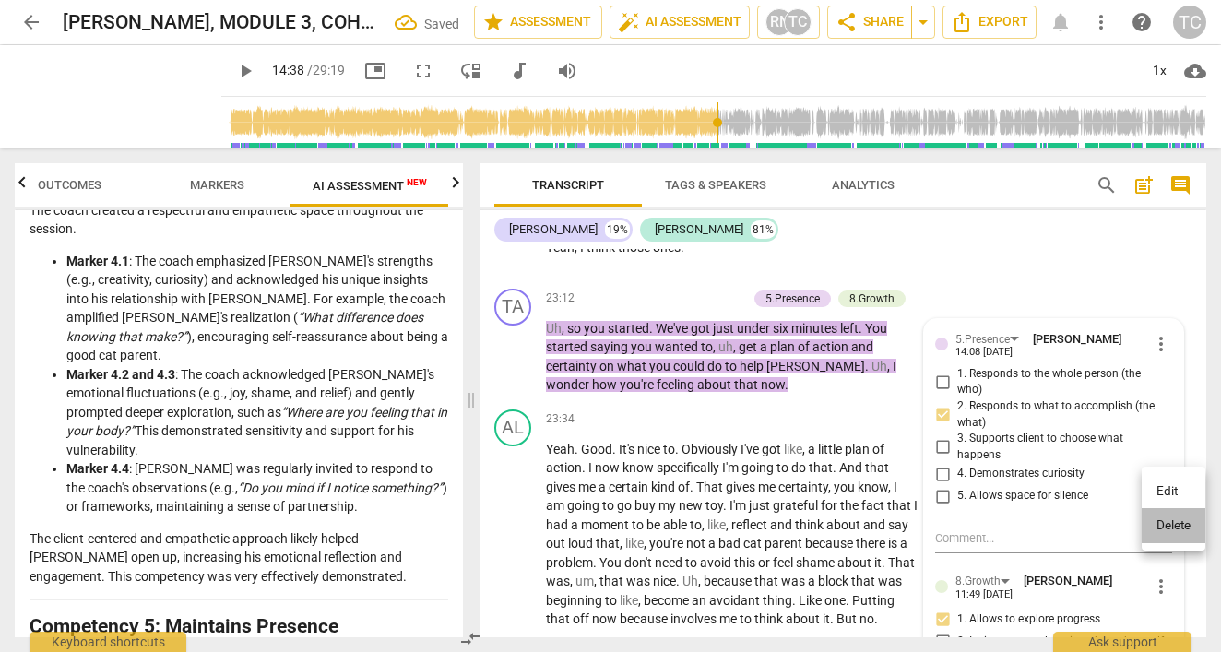
click at [1162, 523] on li "Delete" at bounding box center [1173, 525] width 64 height 35
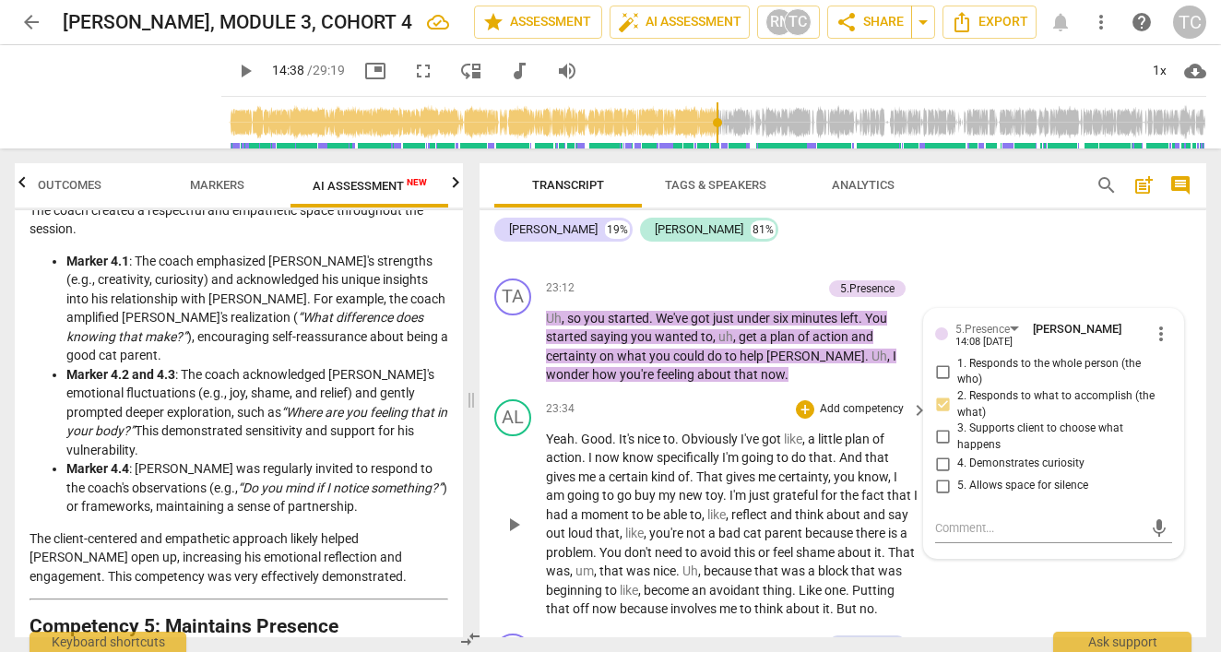
scroll to position [10325, 0]
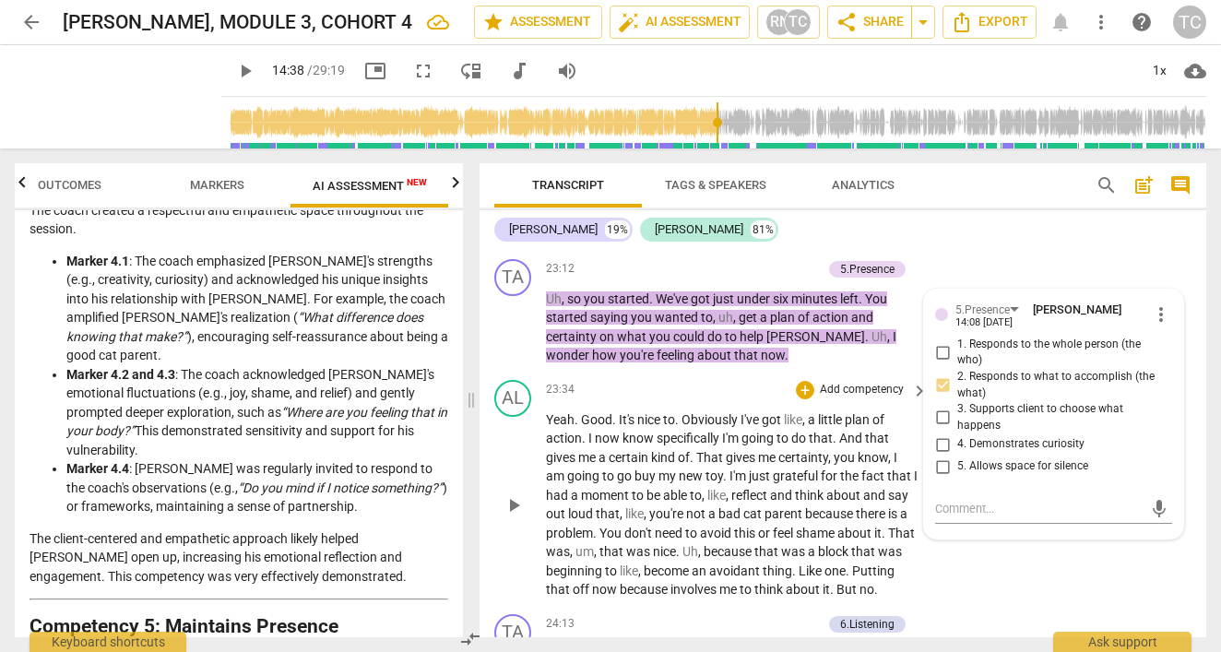
click at [513, 494] on span "play_arrow" at bounding box center [513, 505] width 22 height 22
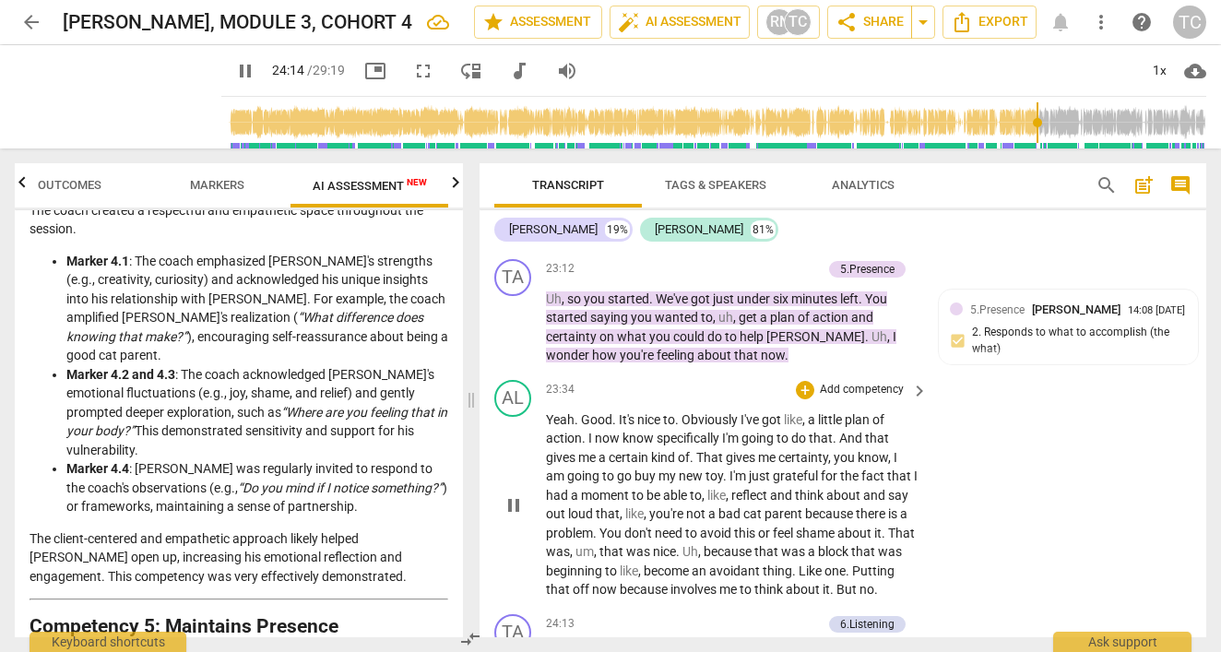
click at [852, 563] on span "." at bounding box center [848, 570] width 6 height 15
type input "1455"
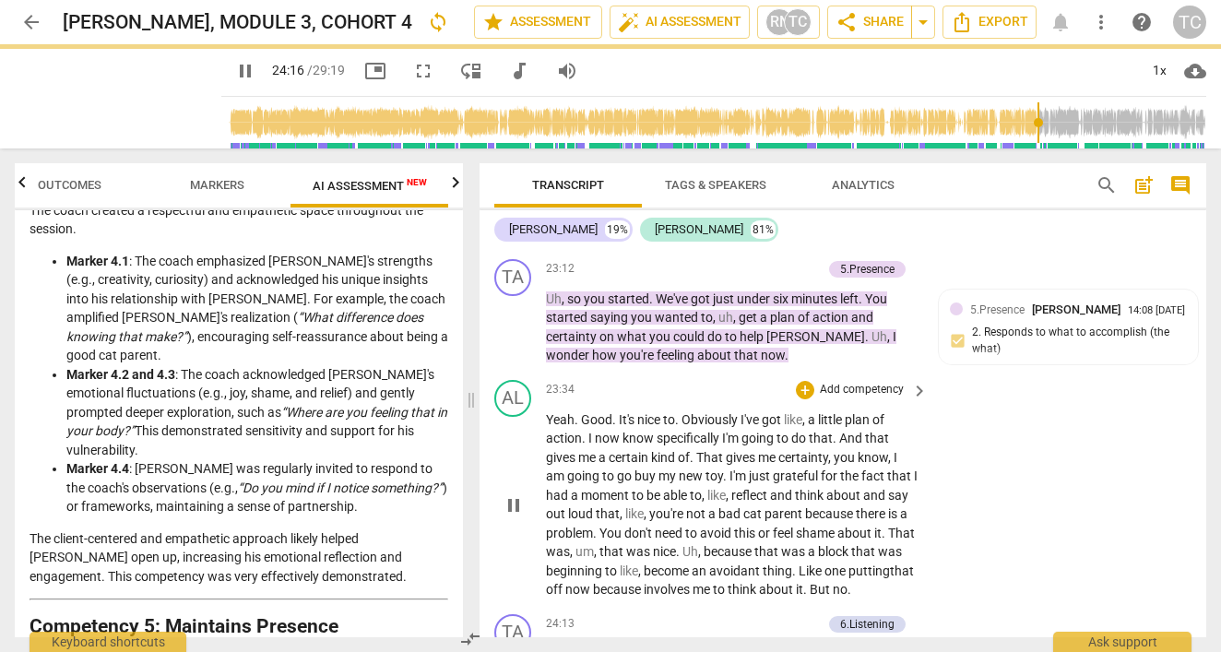
click at [510, 494] on span "pause" at bounding box center [513, 505] width 22 height 22
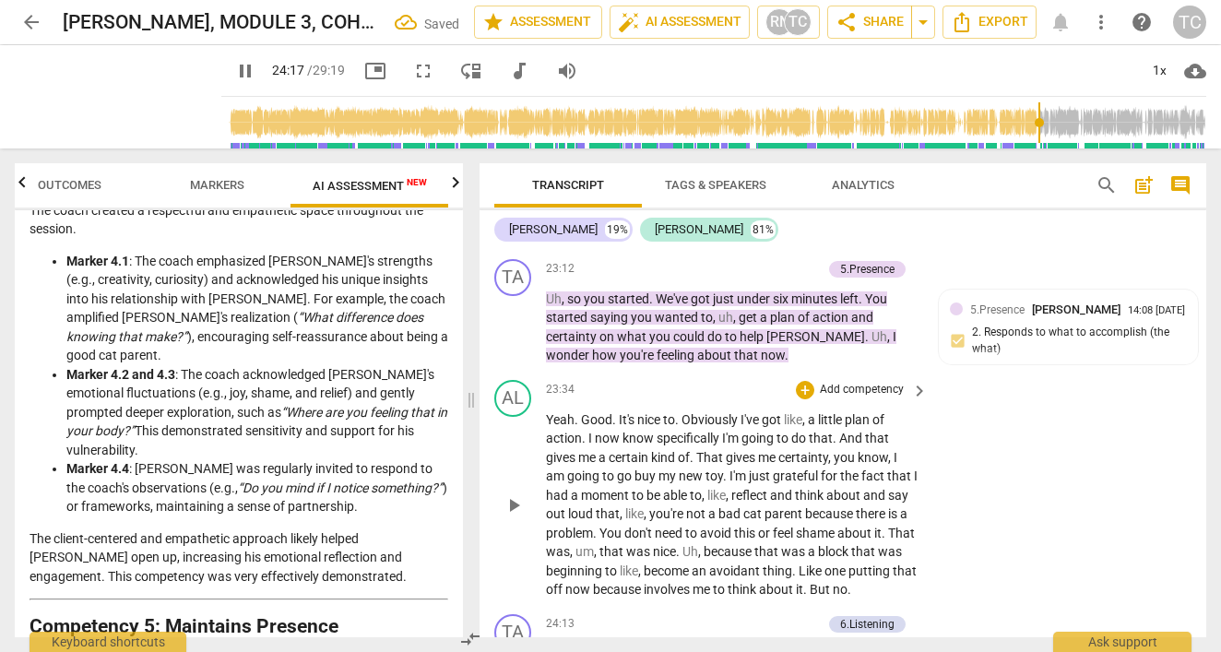
type input "1458"
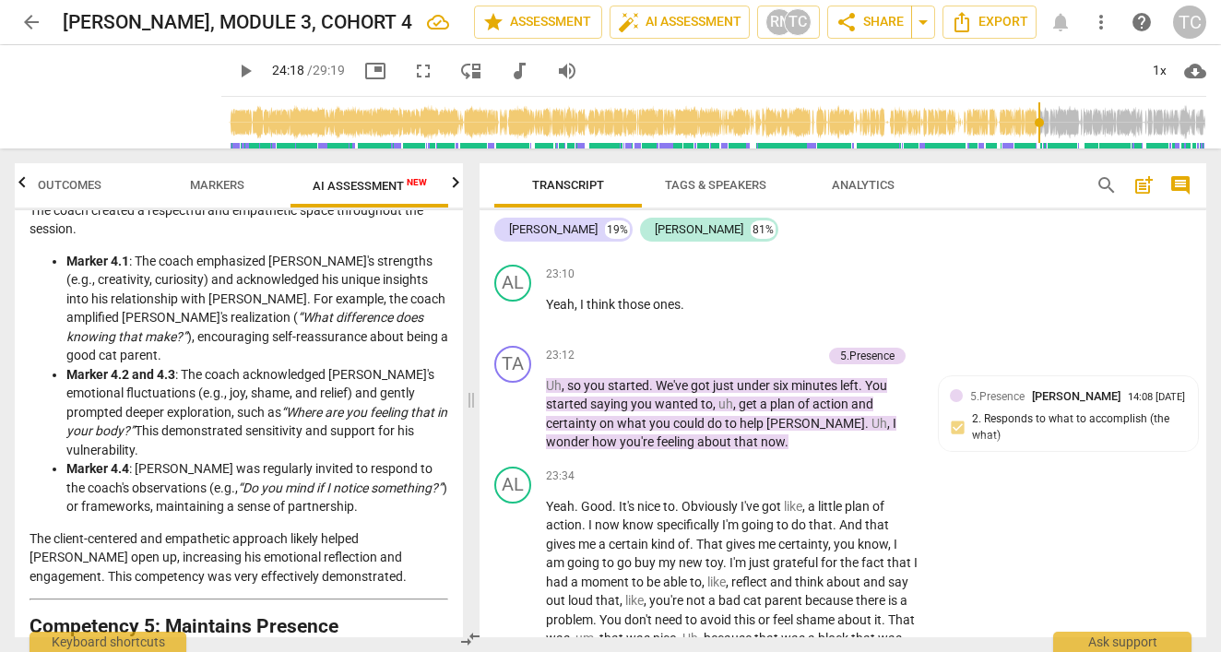
scroll to position [10247, 0]
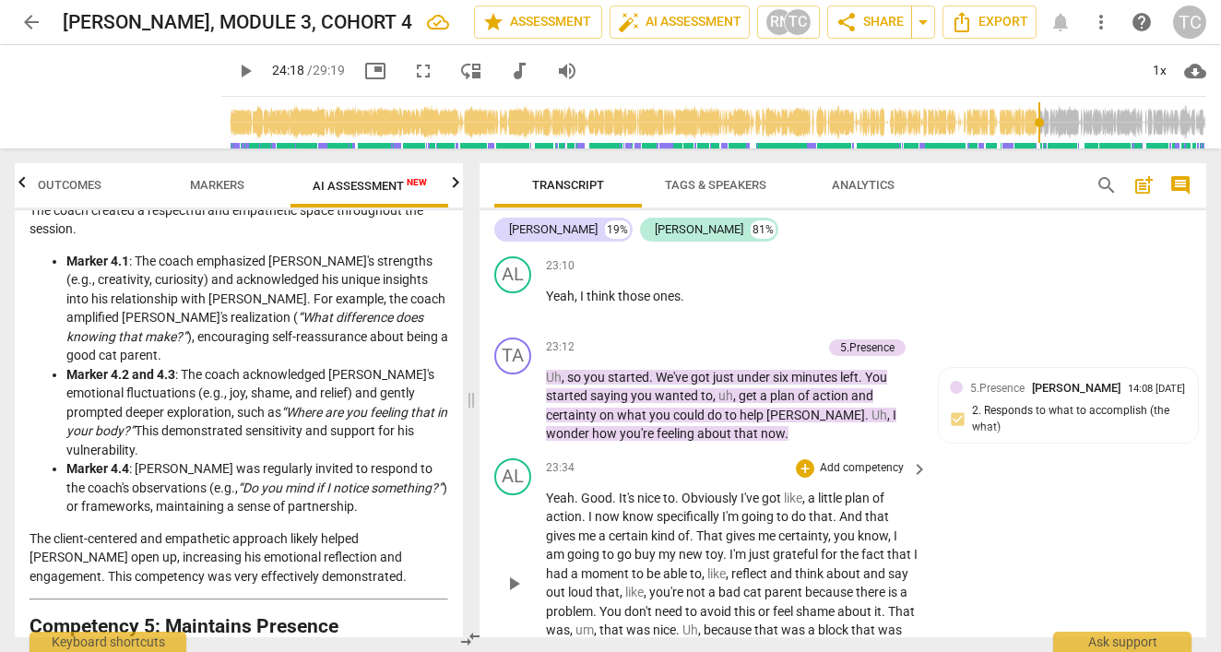
click at [848, 642] on span "one" at bounding box center [836, 649] width 24 height 15
click at [507, 573] on span "play_arrow" at bounding box center [513, 584] width 22 height 22
click at [754, 622] on span "because" at bounding box center [728, 629] width 51 height 15
click at [751, 622] on span "because" at bounding box center [728, 629] width 51 height 15
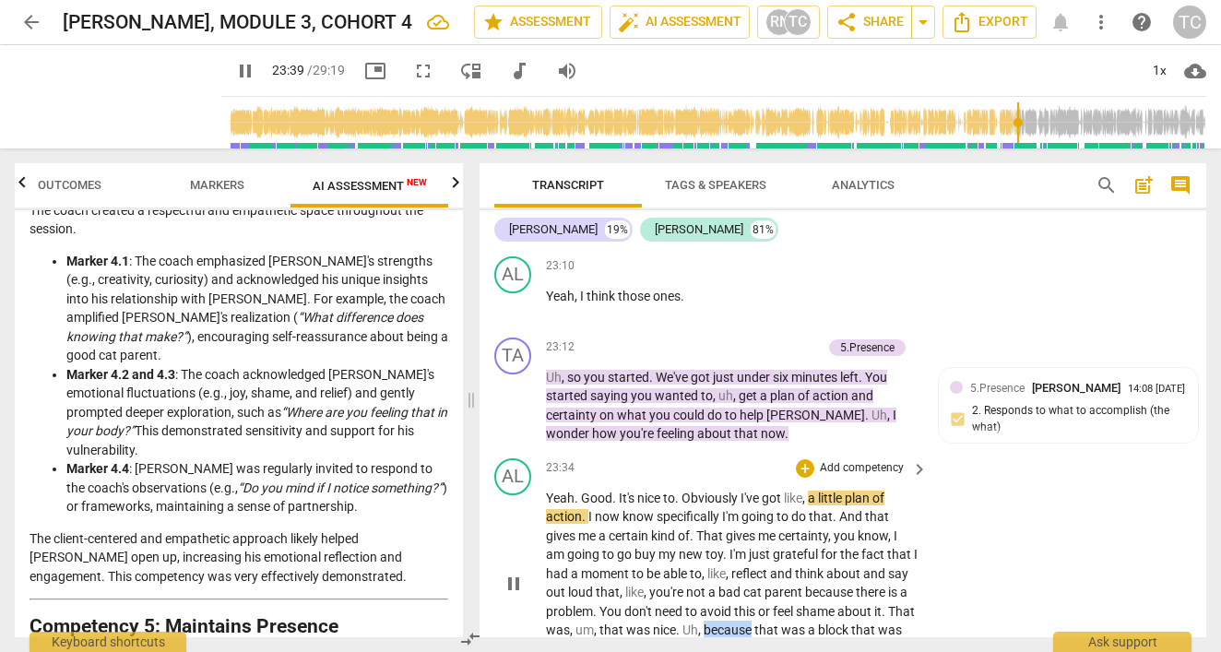
click at [751, 622] on span "because" at bounding box center [728, 629] width 51 height 15
click at [514, 573] on span "pause" at bounding box center [513, 584] width 22 height 22
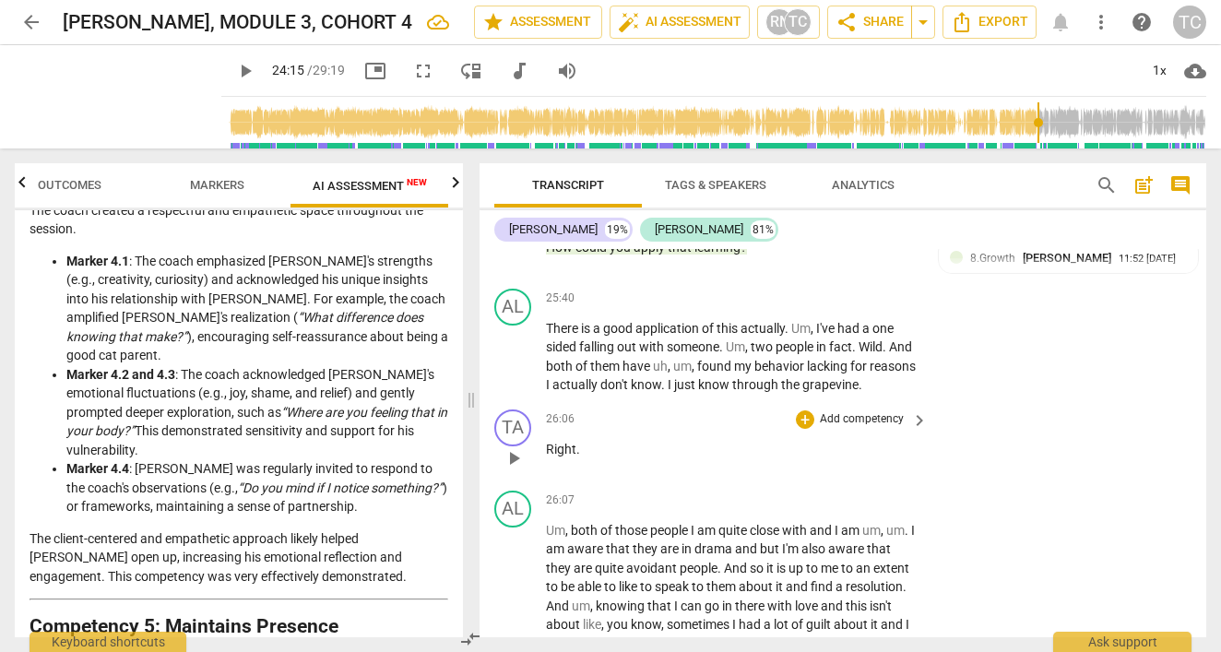
scroll to position [11372, 0]
type input "1456"
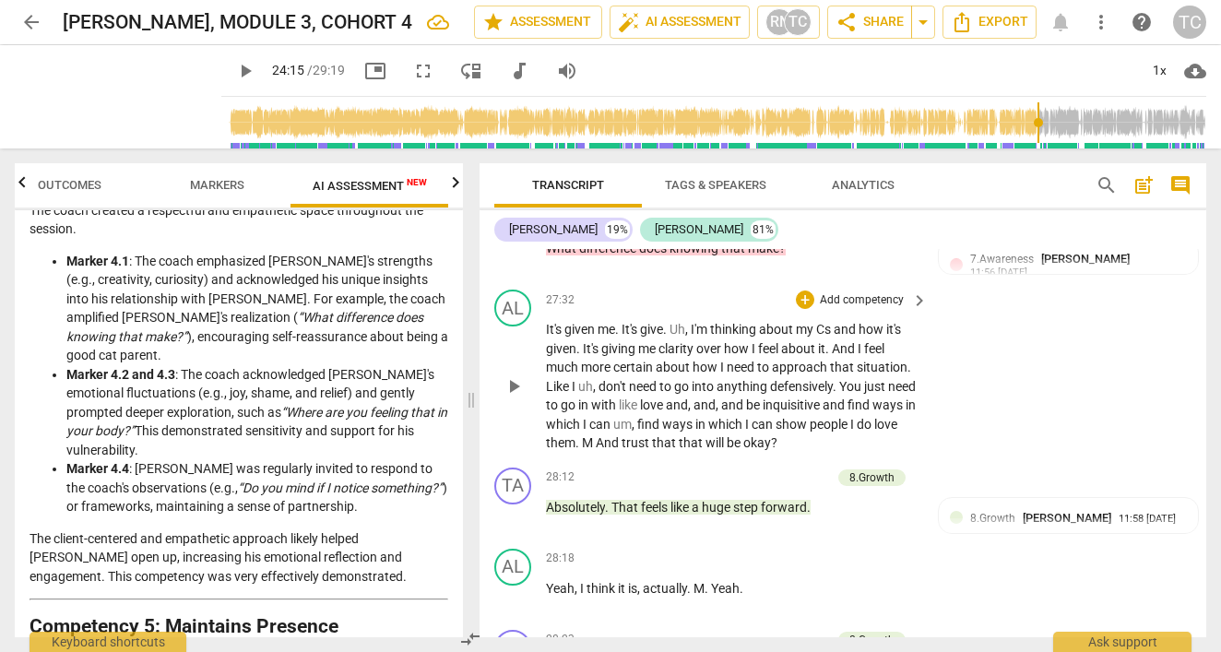
scroll to position [12273, 0]
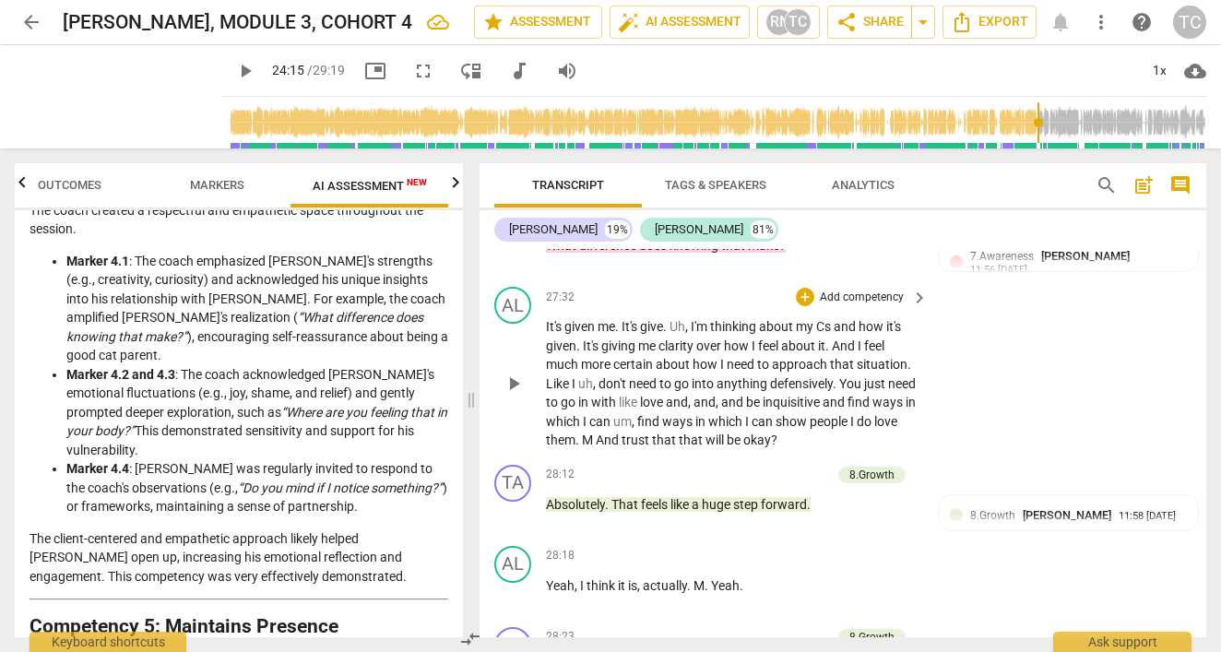
click at [596, 432] on span "M" at bounding box center [589, 439] width 14 height 15
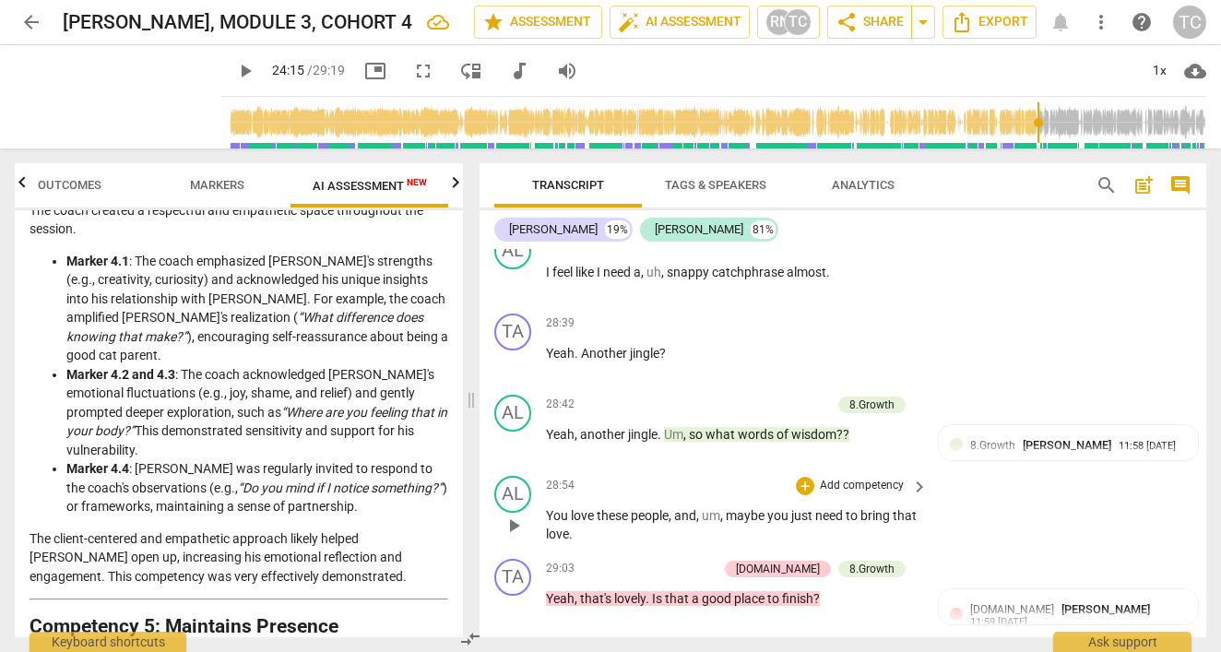
scroll to position [12760, 0]
